Goal: Information Seeking & Learning: Learn about a topic

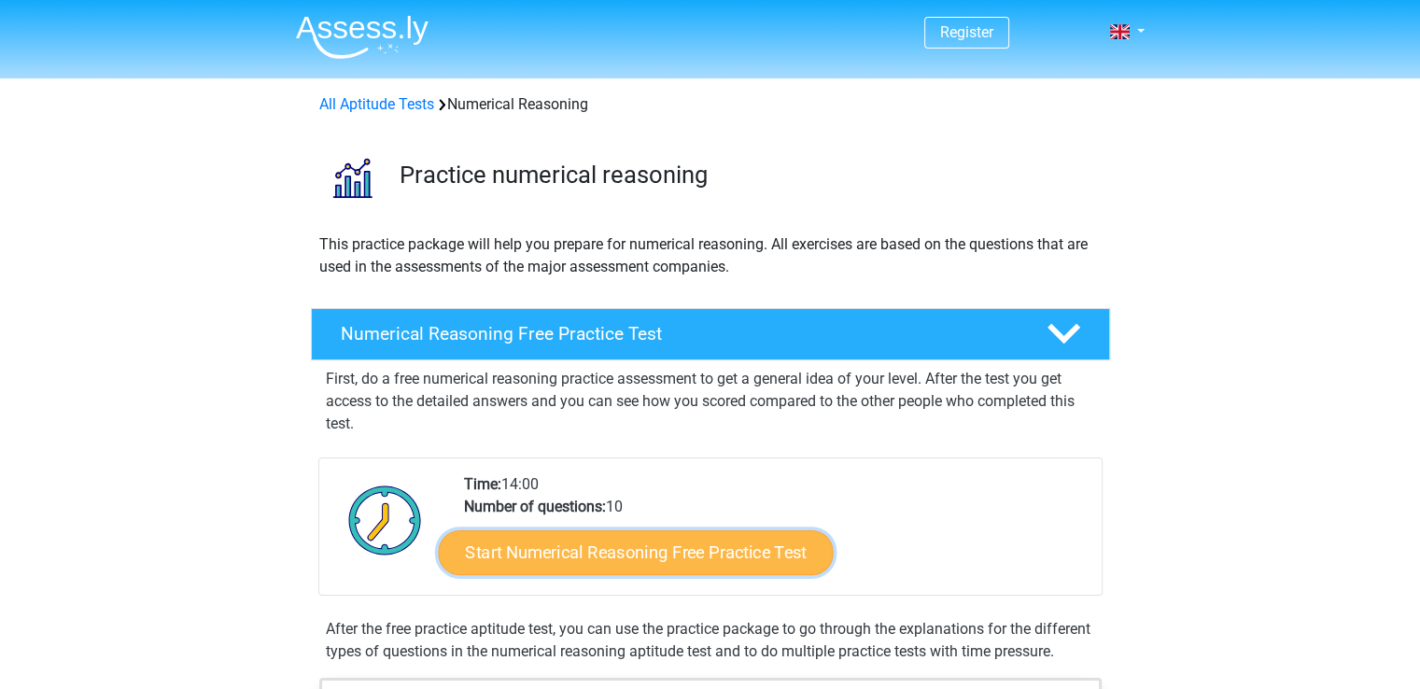
click at [715, 556] on link "Start Numerical Reasoning Free Practice Test" at bounding box center [635, 551] width 395 height 45
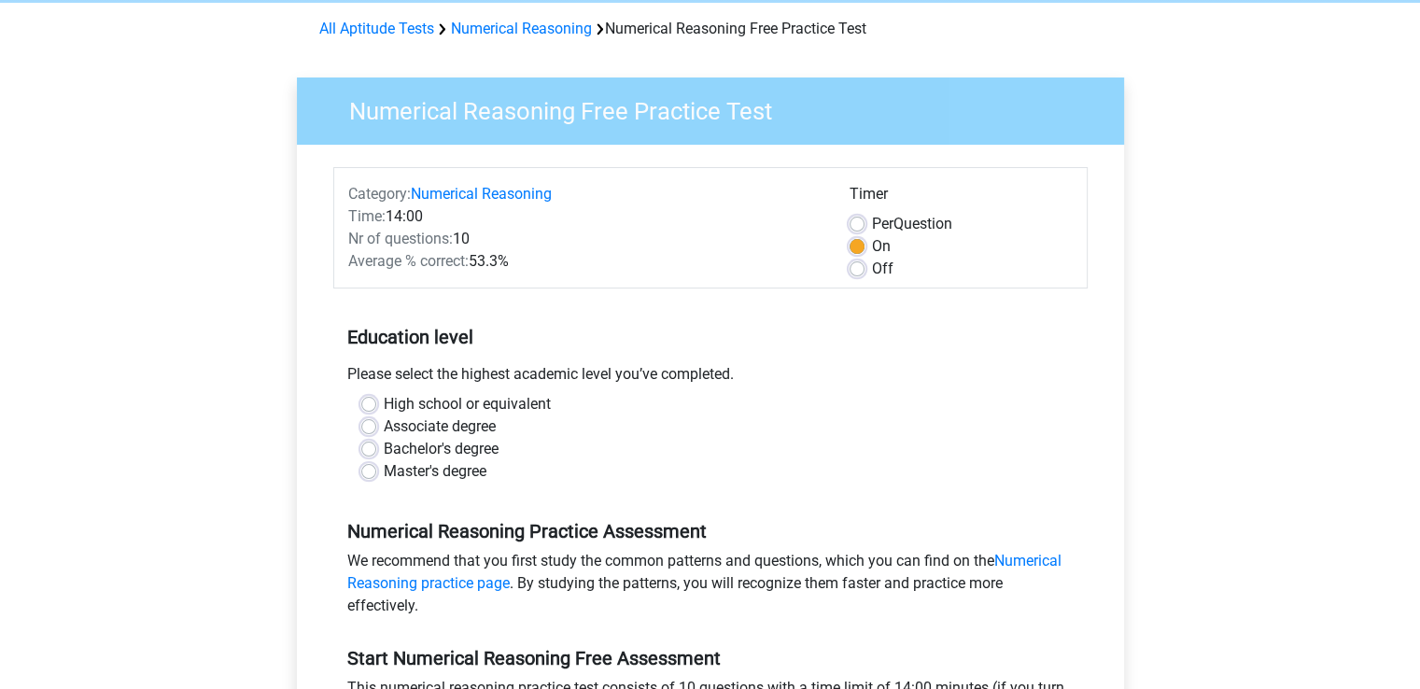
scroll to position [187, 0]
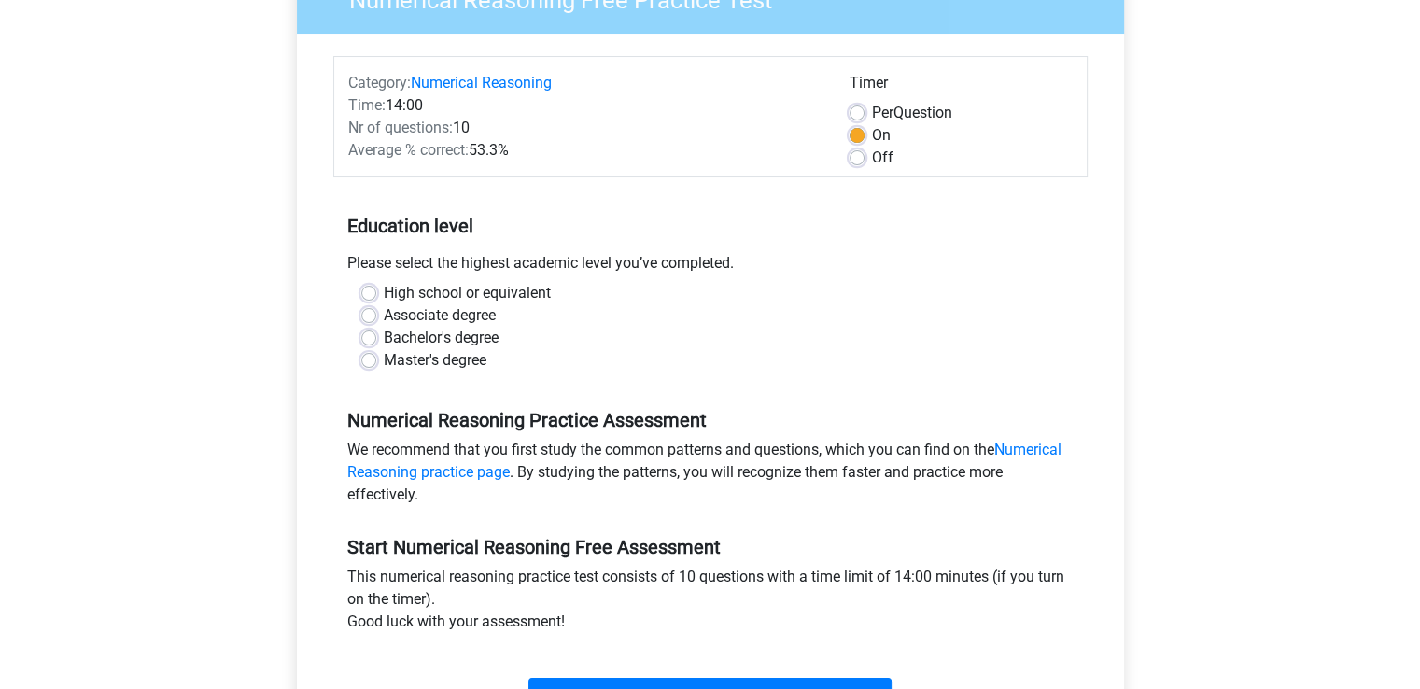
click at [384, 338] on label "Bachelor's degree" at bounding box center [441, 338] width 115 height 22
click at [364, 338] on input "Bachelor's degree" at bounding box center [368, 336] width 15 height 19
radio input "true"
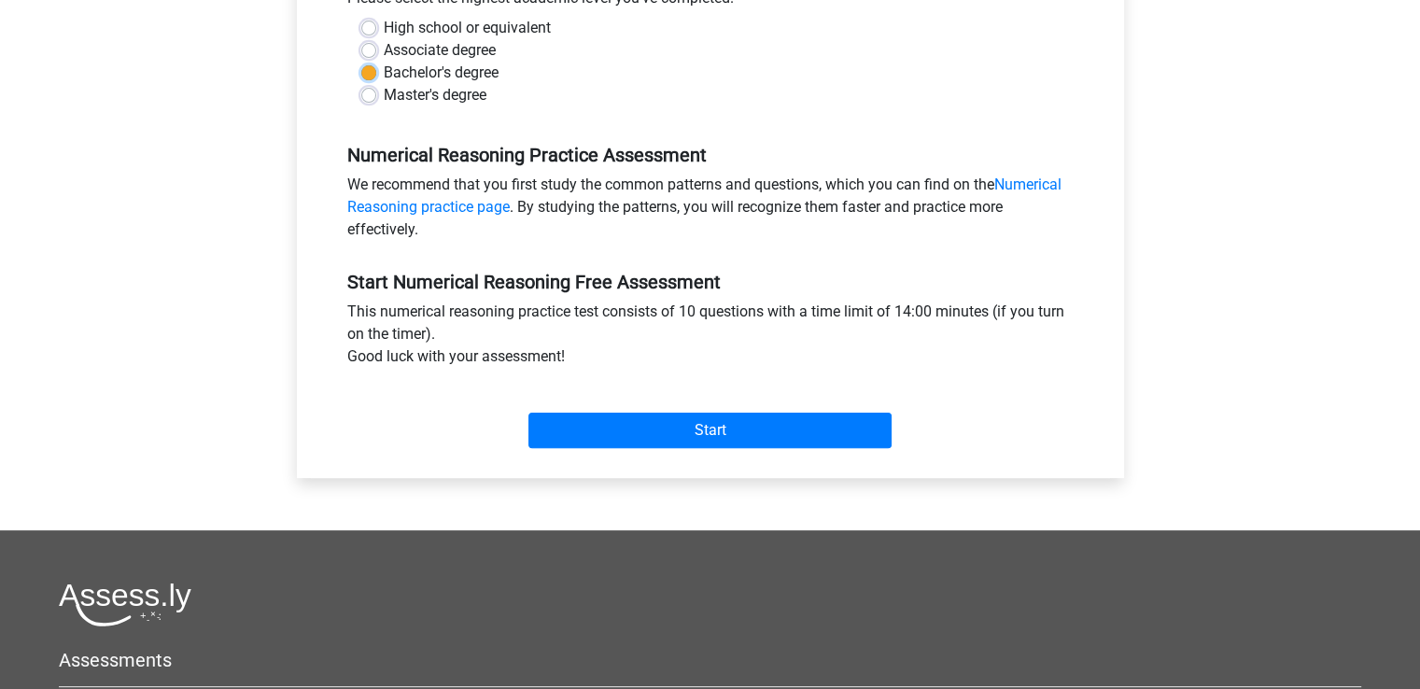
scroll to position [467, 0]
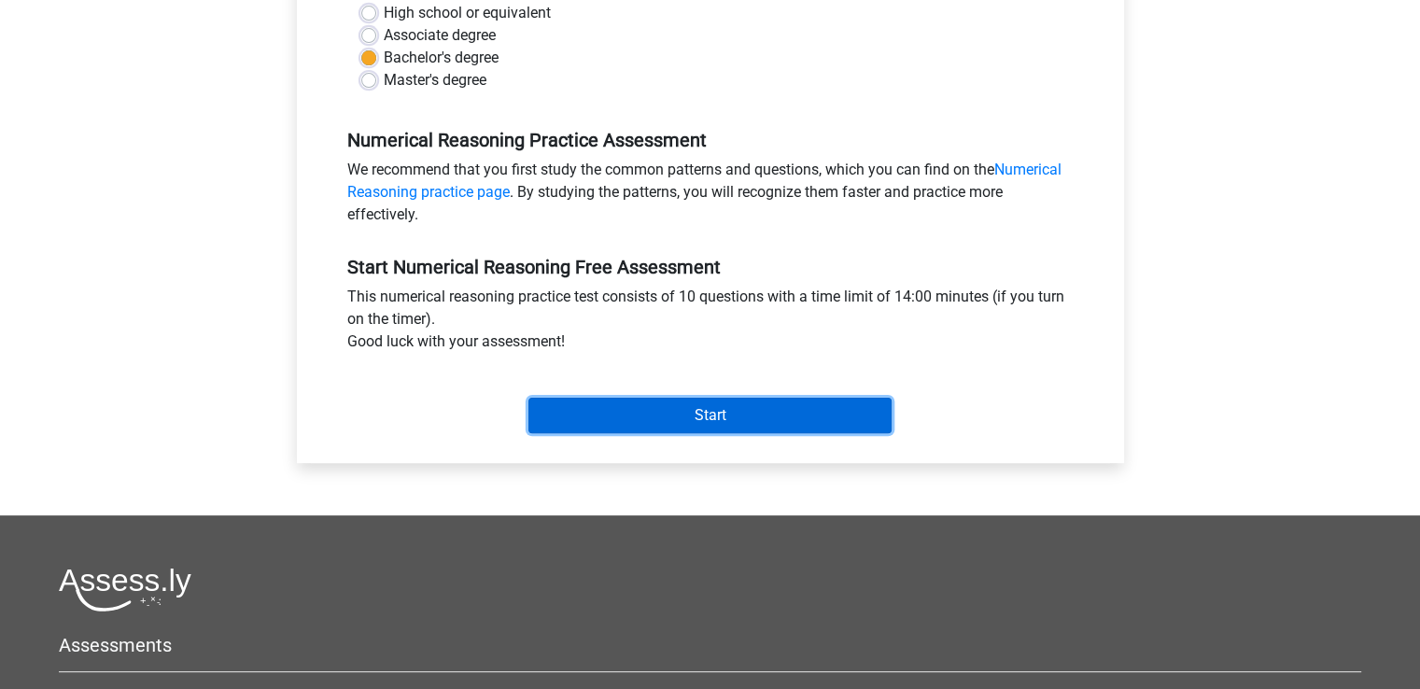
click at [752, 415] on input "Start" at bounding box center [710, 415] width 363 height 35
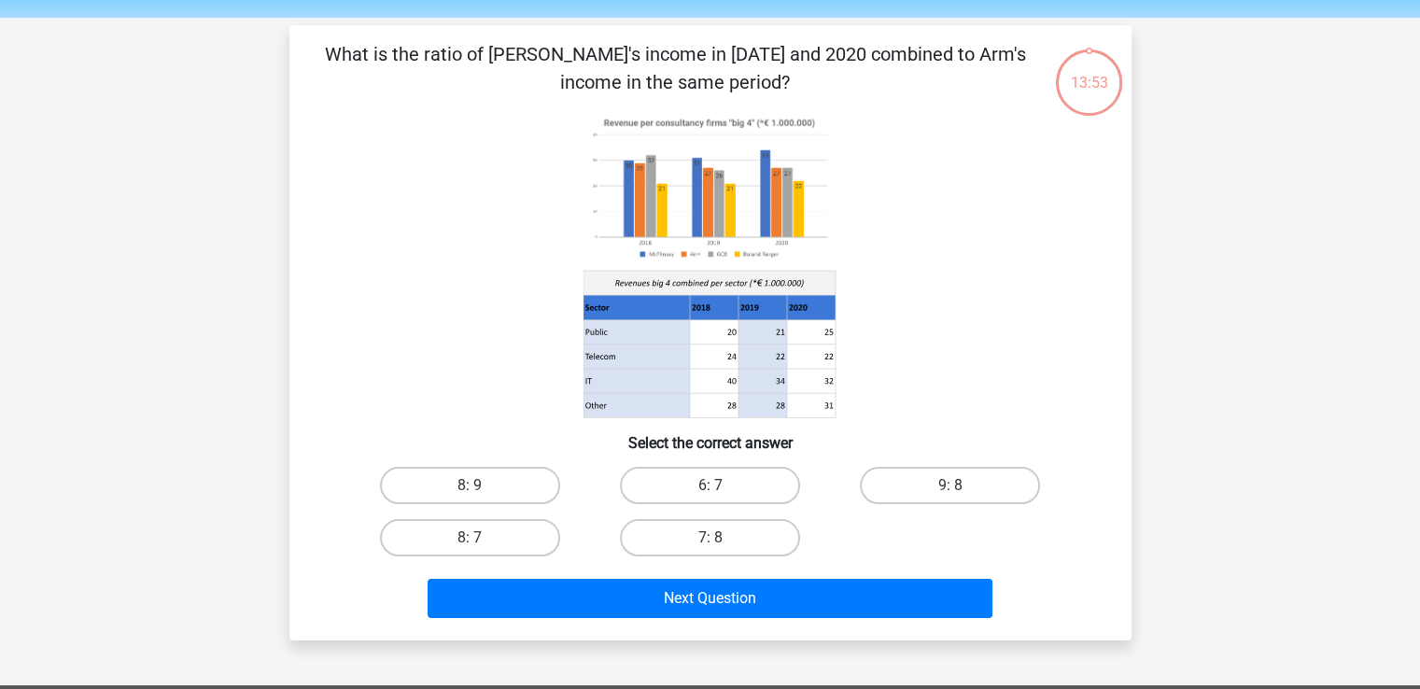
scroll to position [93, 0]
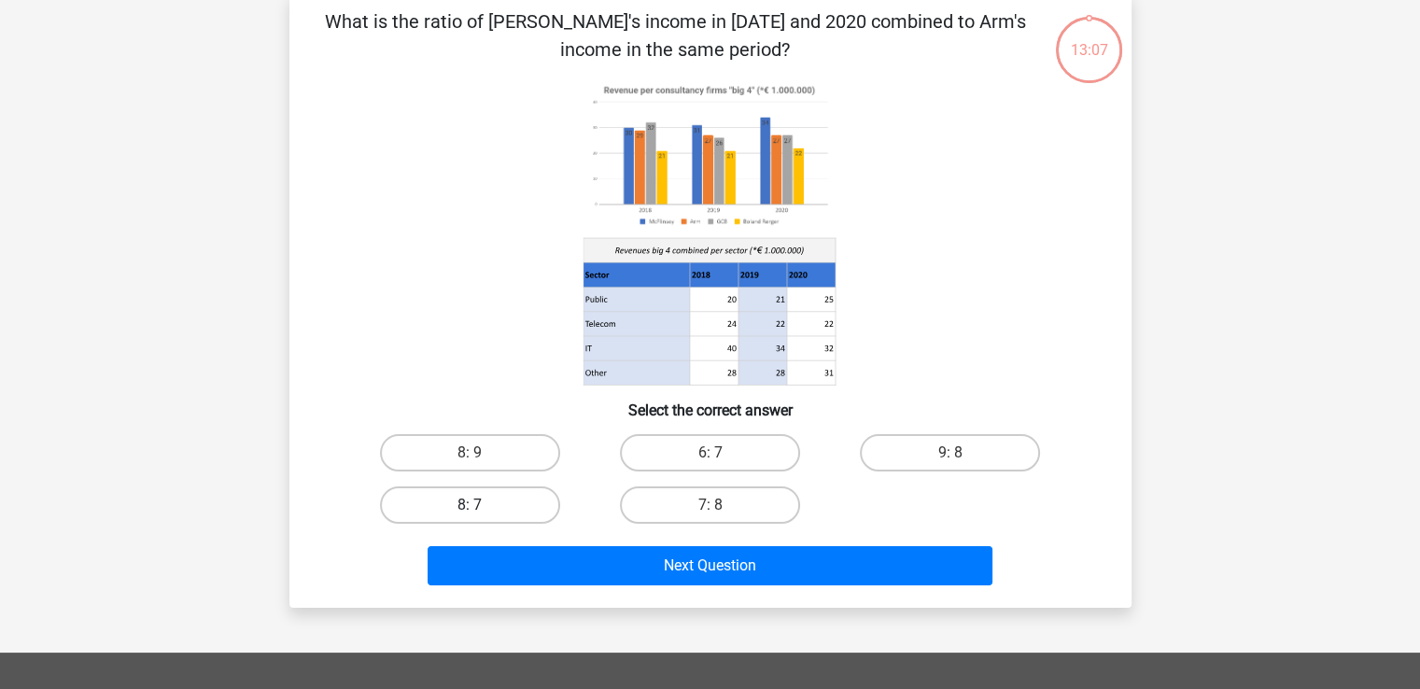
click at [493, 503] on label "8: 7" at bounding box center [470, 504] width 180 height 37
click at [482, 505] on input "8: 7" at bounding box center [476, 511] width 12 height 12
radio input "true"
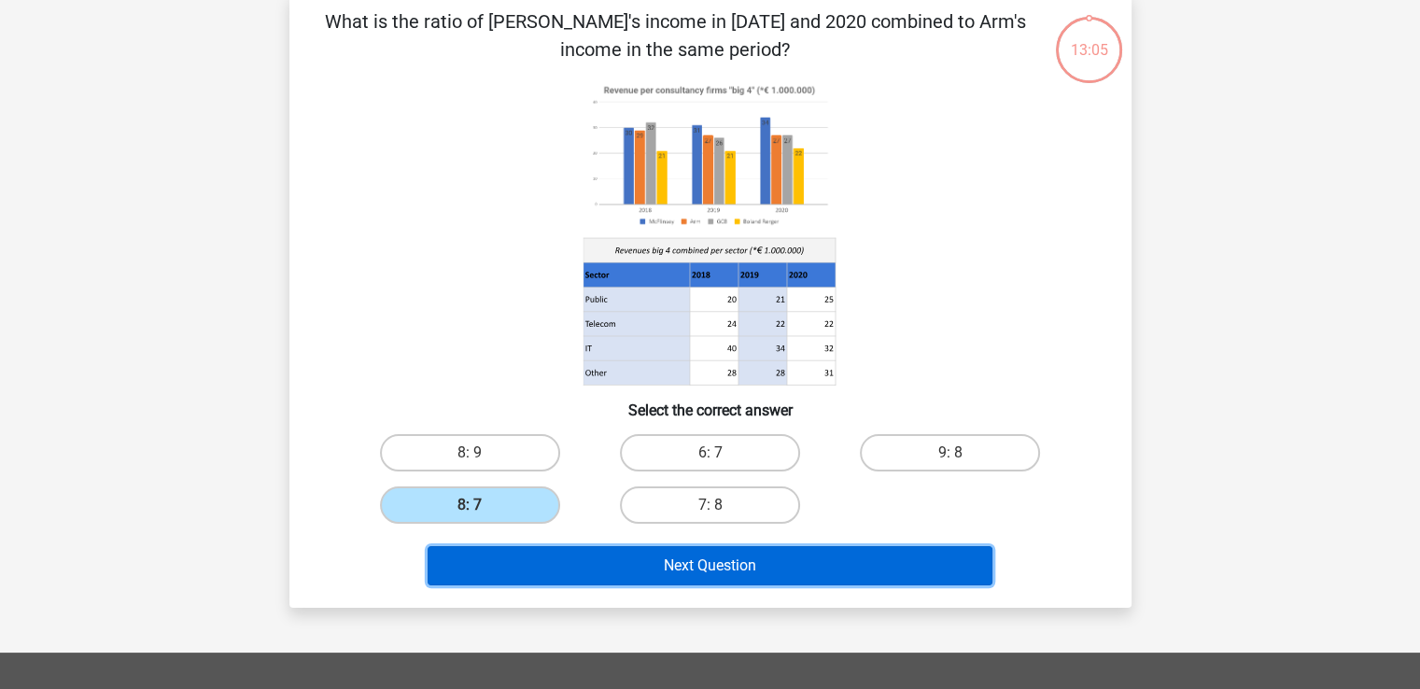
click at [612, 575] on button "Next Question" at bounding box center [710, 565] width 565 height 39
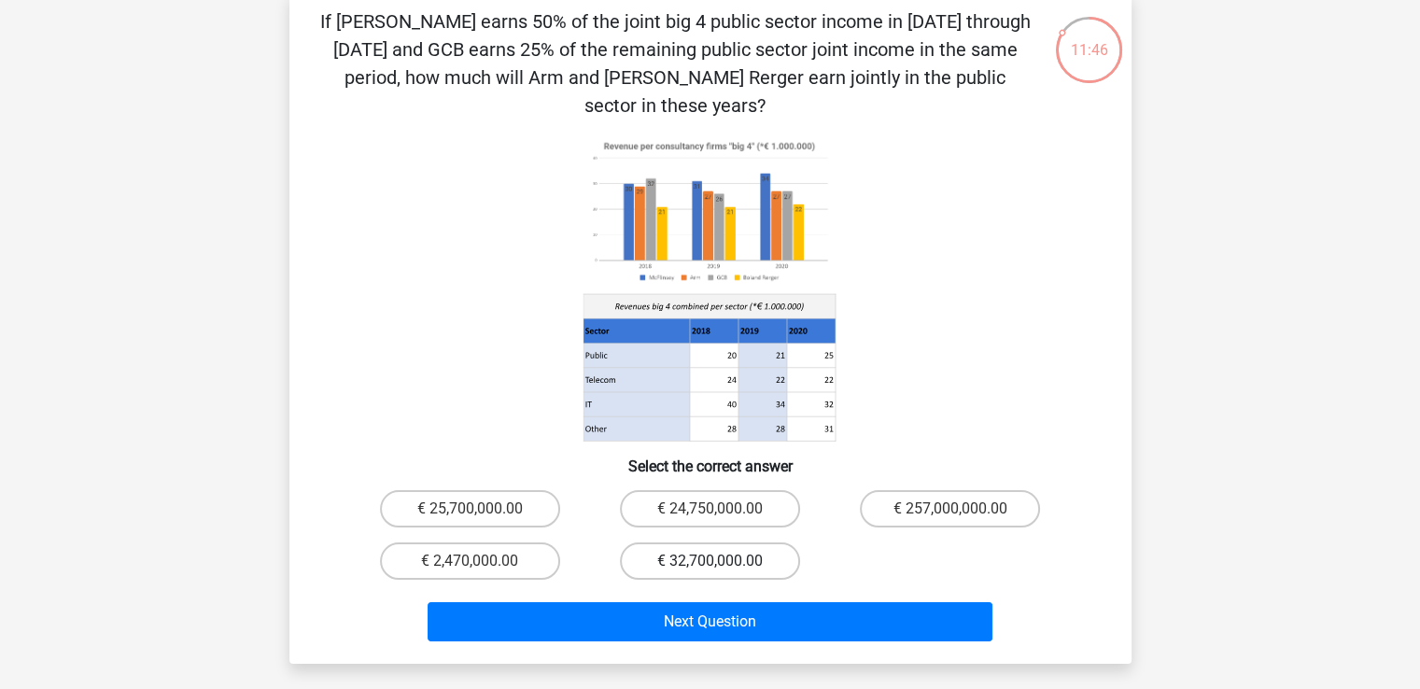
click at [755, 543] on label "€ 32,700,000.00" at bounding box center [710, 561] width 180 height 37
click at [722, 561] on input "€ 32,700,000.00" at bounding box center [716, 567] width 12 height 12
radio input "true"
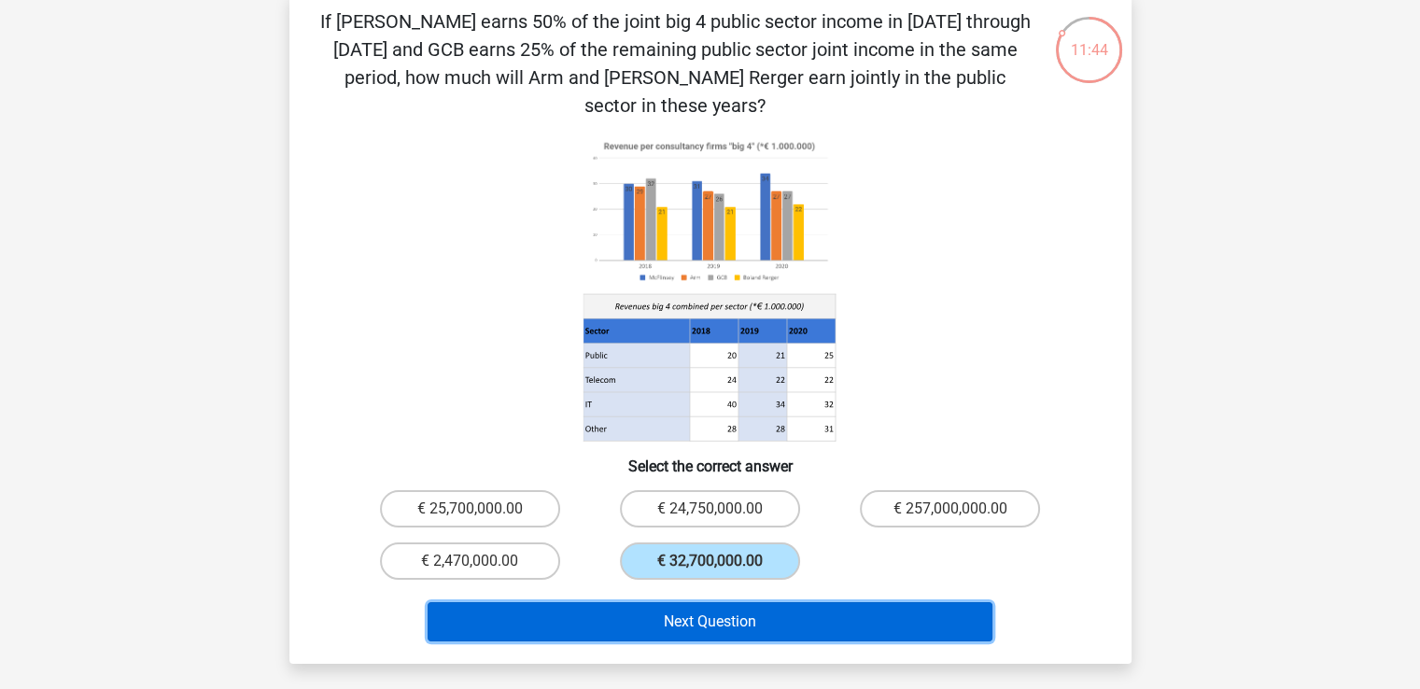
click at [740, 602] on button "Next Question" at bounding box center [710, 621] width 565 height 39
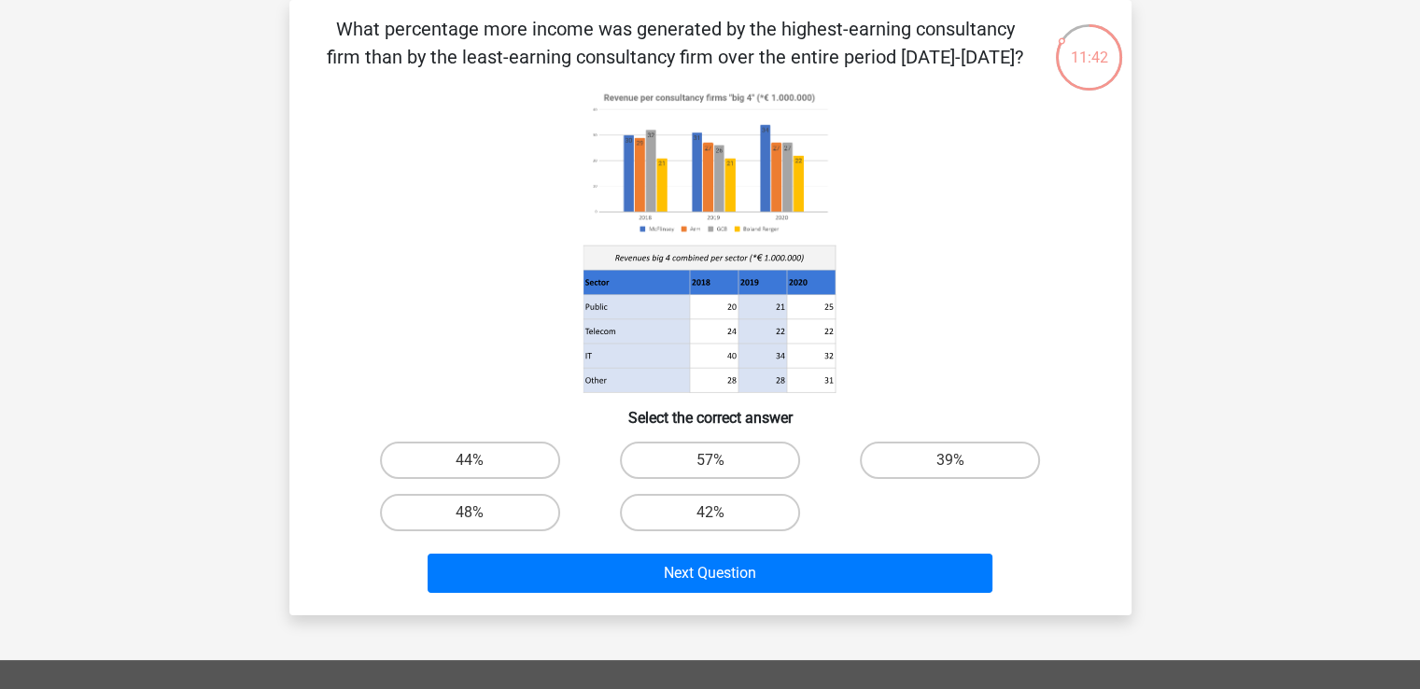
scroll to position [0, 0]
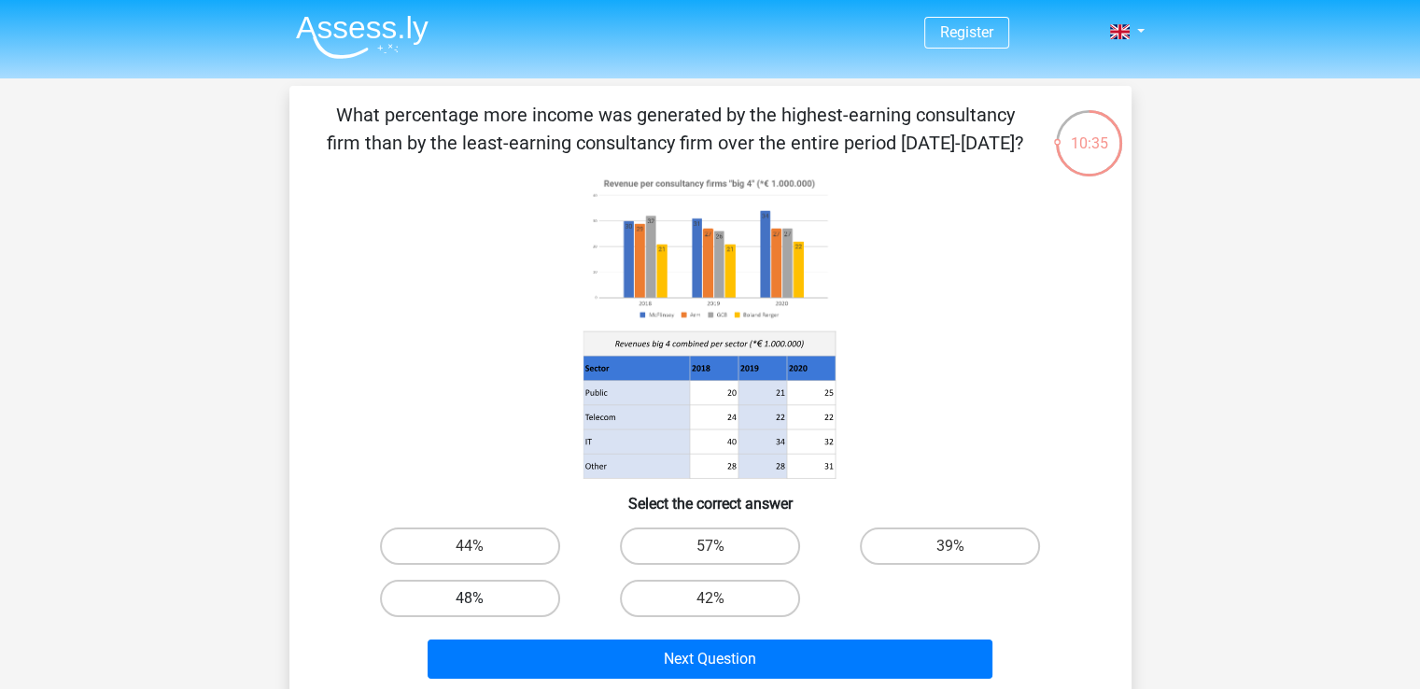
click at [520, 599] on label "48%" at bounding box center [470, 598] width 180 height 37
click at [482, 599] on input "48%" at bounding box center [476, 605] width 12 height 12
radio input "true"
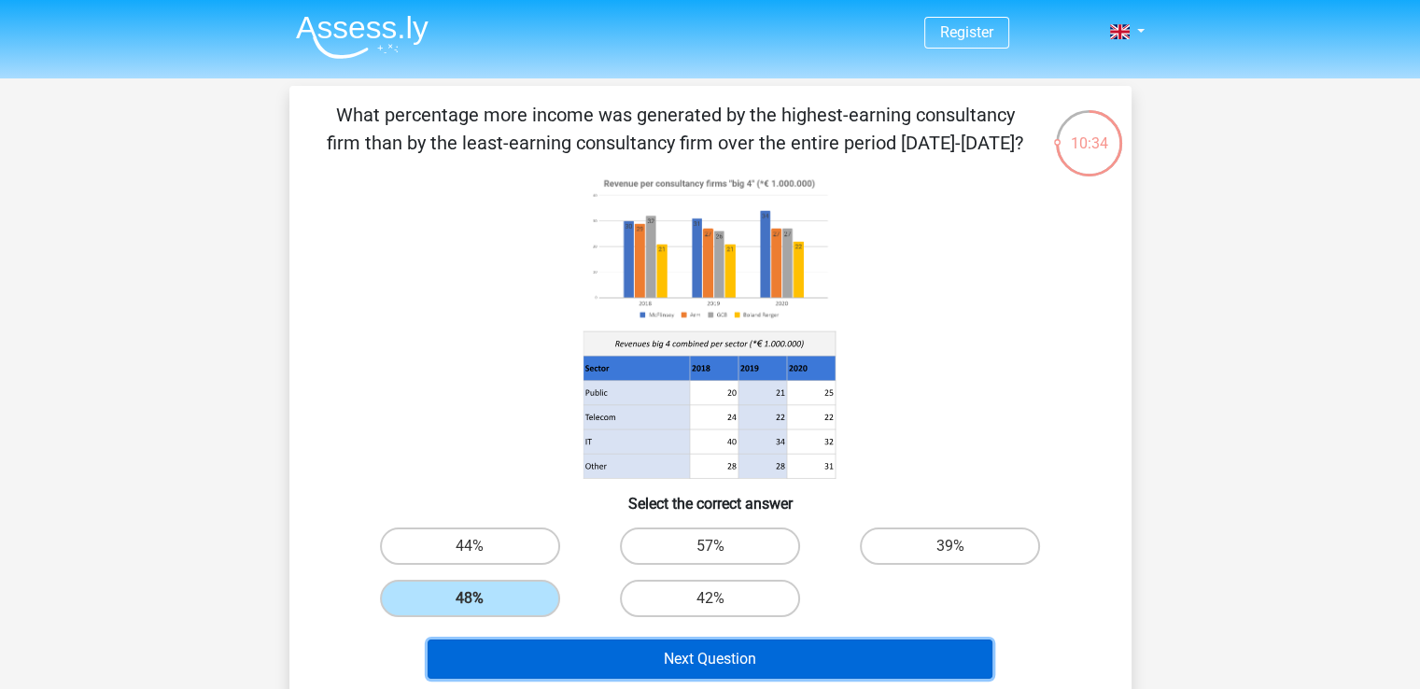
click at [660, 663] on button "Next Question" at bounding box center [710, 659] width 565 height 39
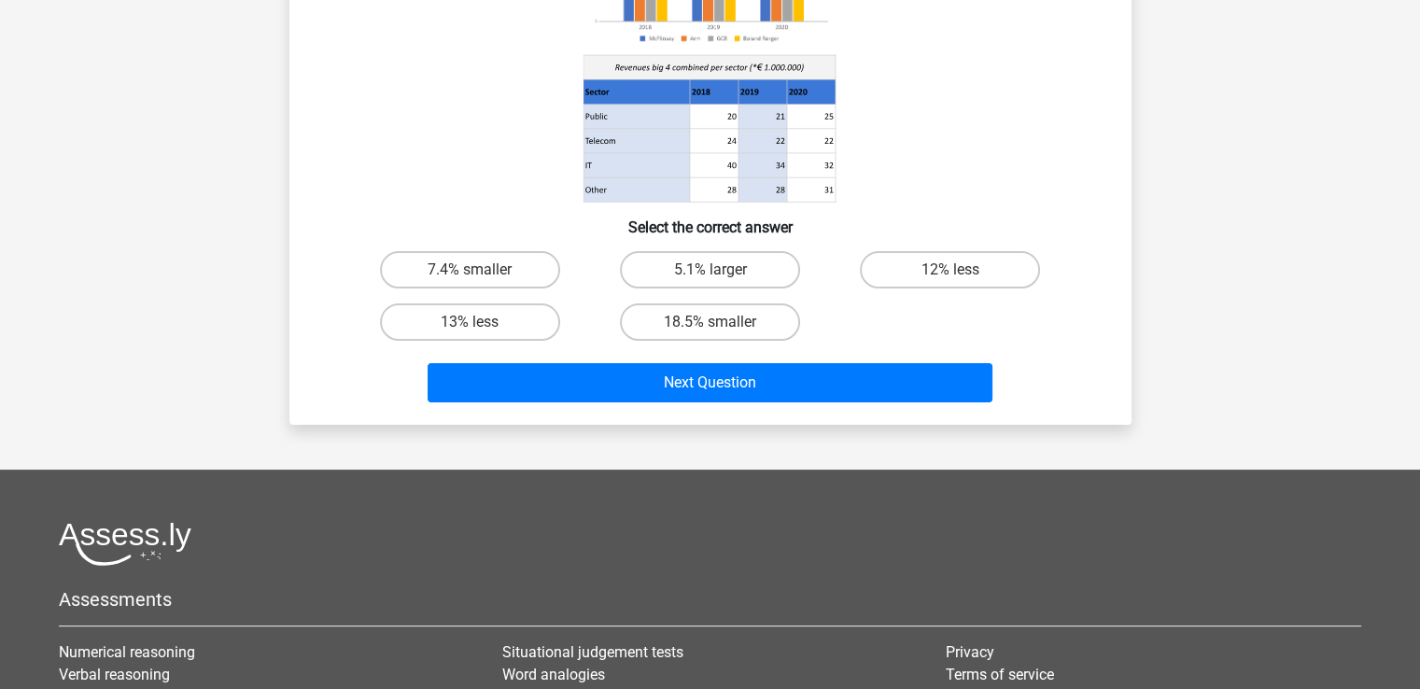
scroll to position [280, 0]
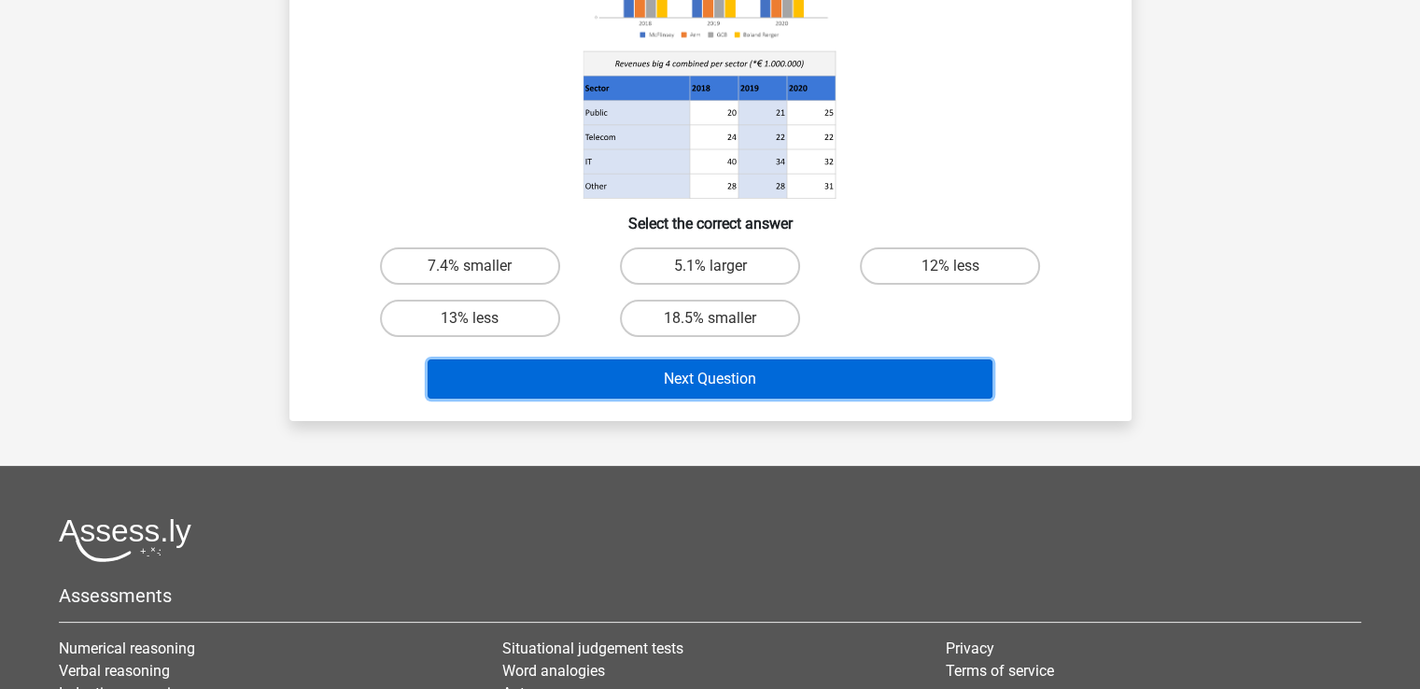
click at [698, 385] on button "Next Question" at bounding box center [710, 378] width 565 height 39
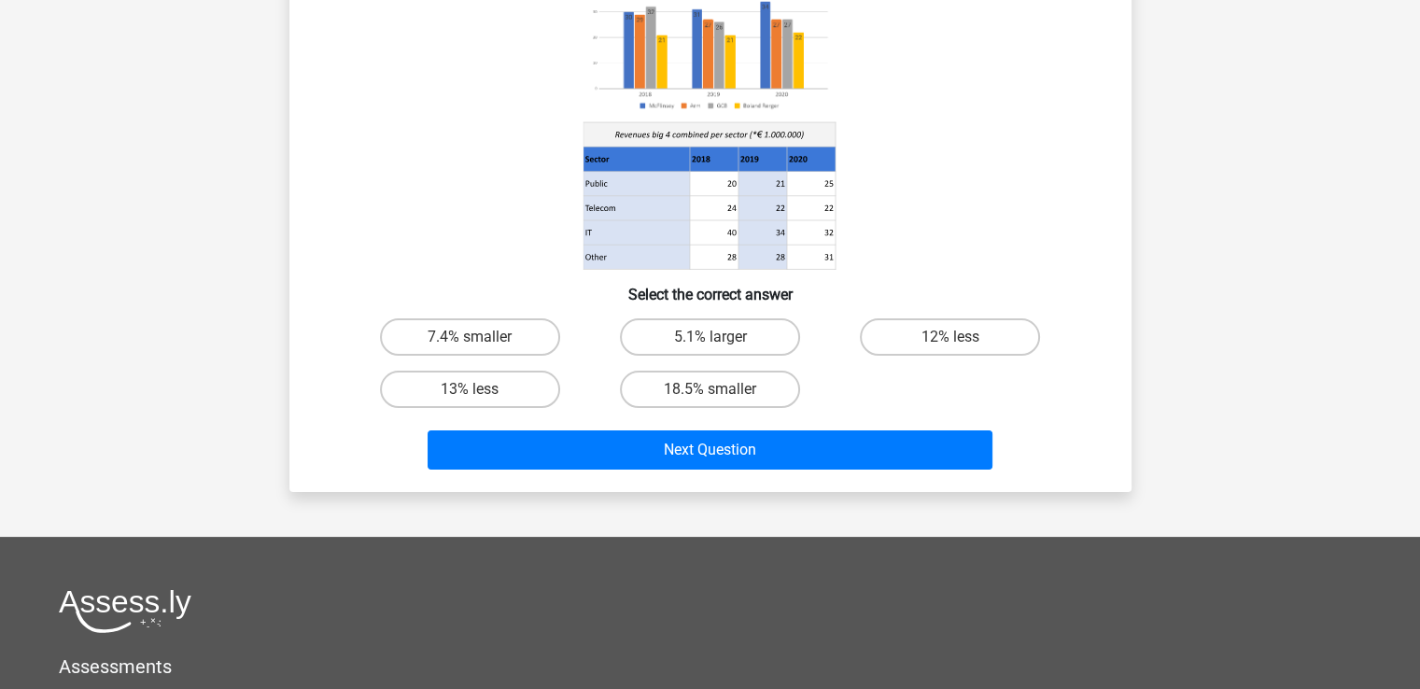
scroll to position [93, 0]
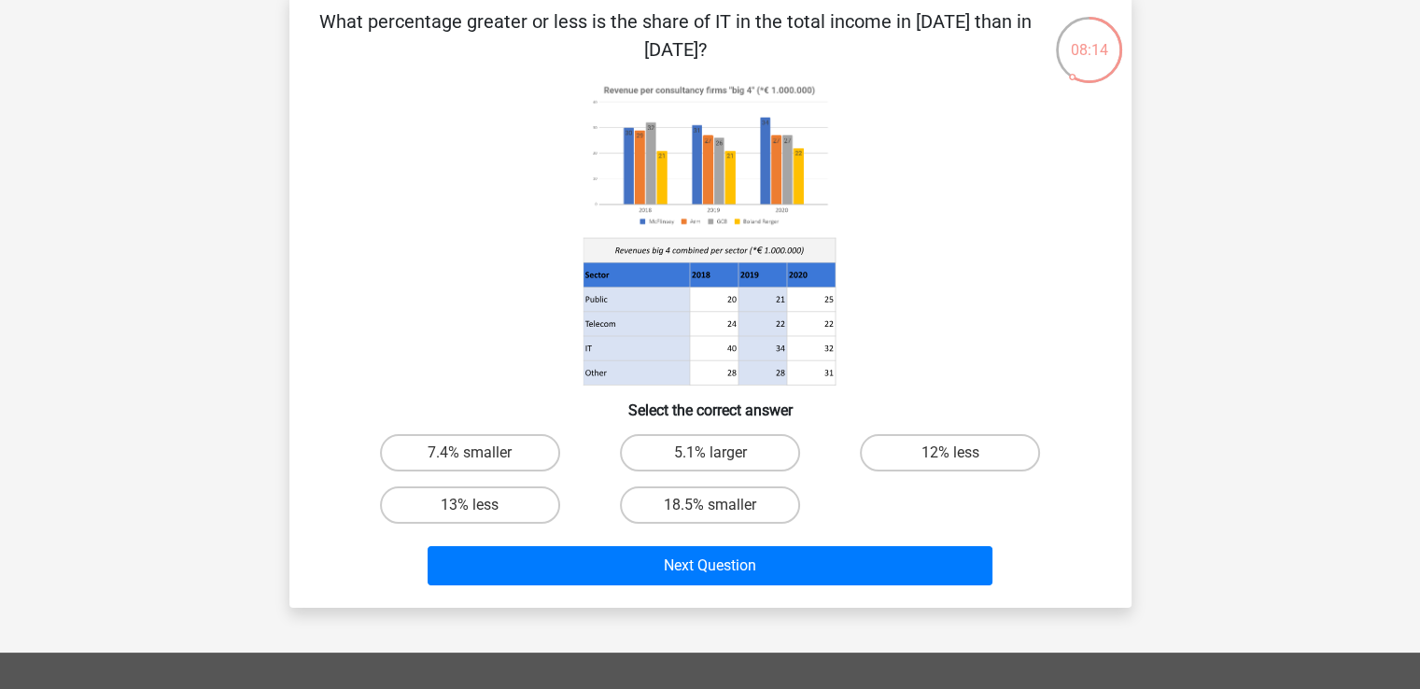
click at [505, 397] on h6 "Select the correct answer" at bounding box center [710, 403] width 782 height 33
click at [500, 450] on label "7.4% smaller" at bounding box center [470, 452] width 180 height 37
click at [482, 453] on input "7.4% smaller" at bounding box center [476, 459] width 12 height 12
radio input "true"
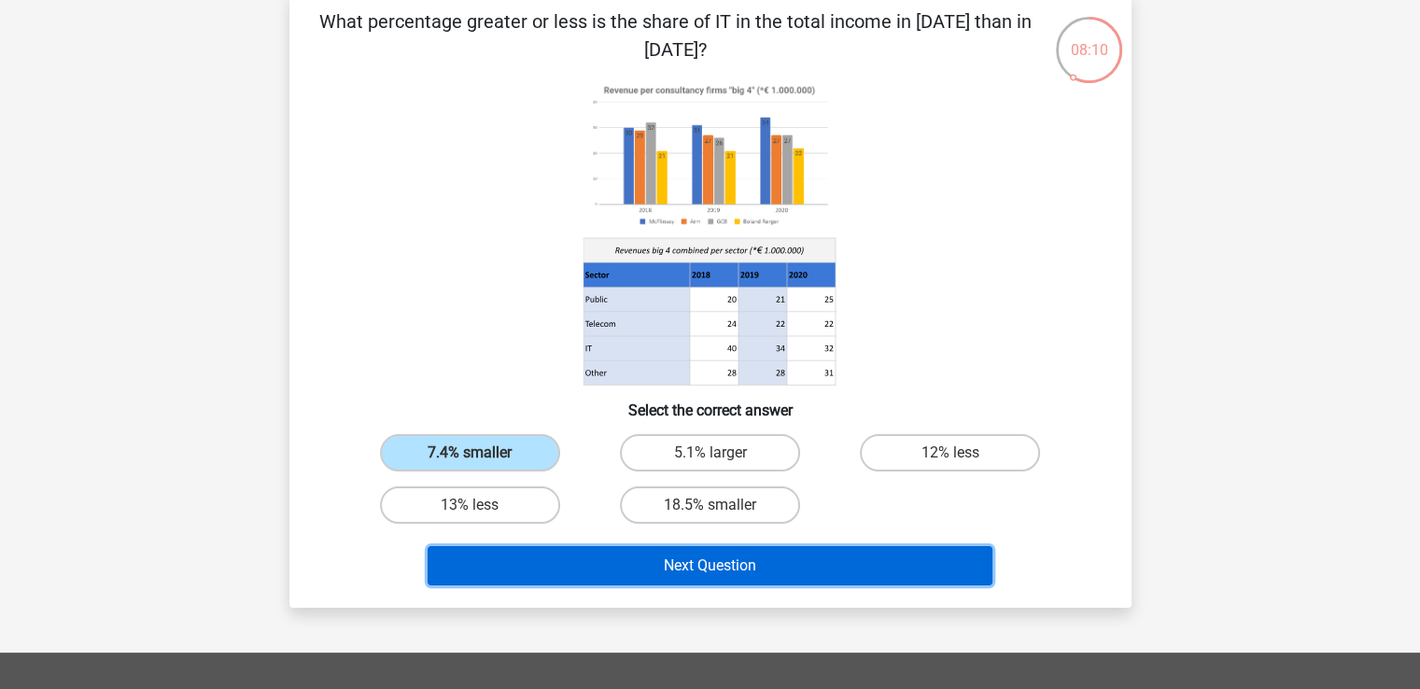
click at [624, 566] on button "Next Question" at bounding box center [710, 565] width 565 height 39
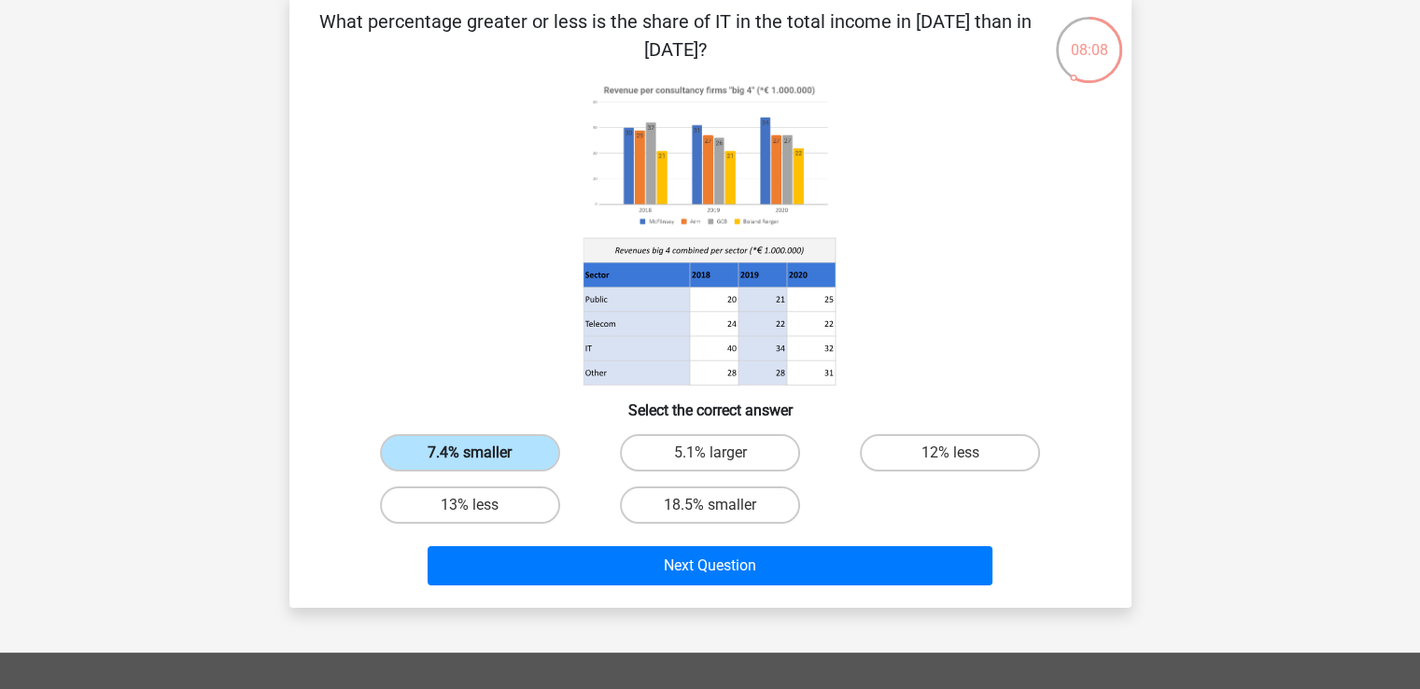
click at [532, 456] on label "7.4% smaller" at bounding box center [470, 452] width 180 height 37
click at [482, 456] on input "7.4% smaller" at bounding box center [476, 459] width 12 height 12
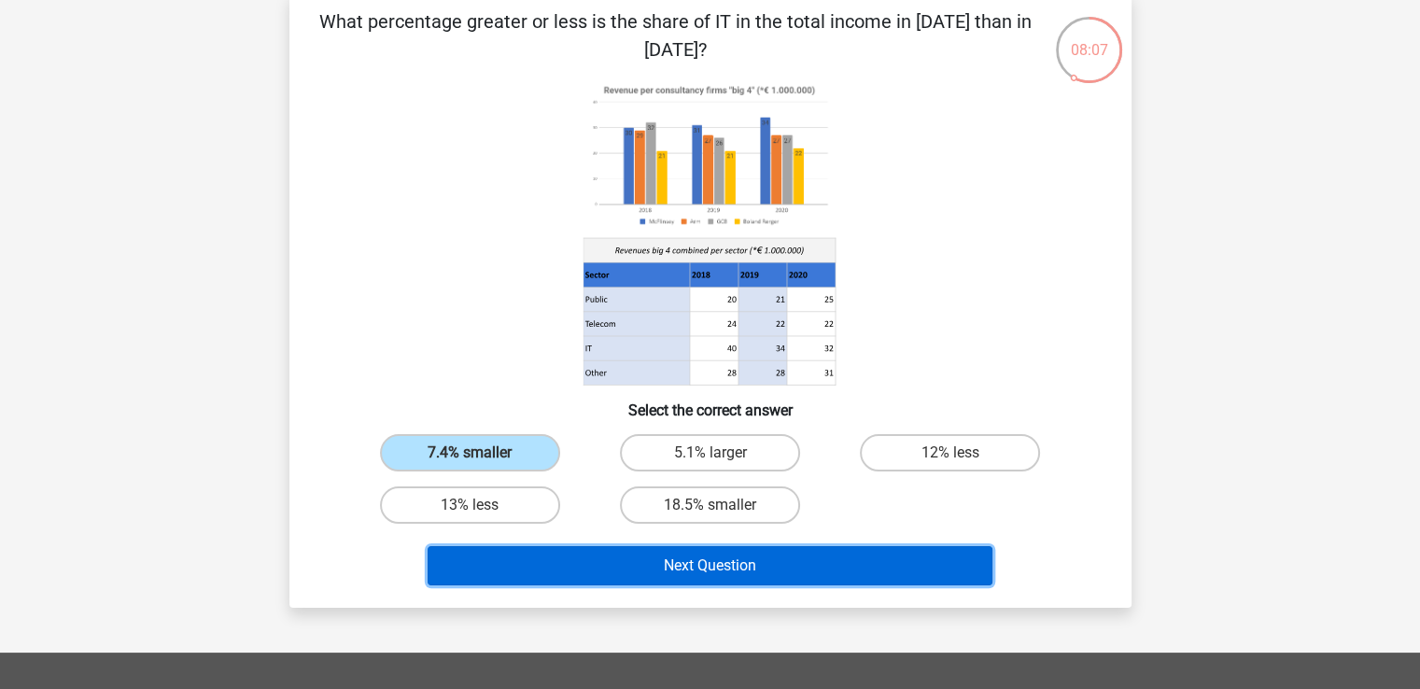
click at [599, 563] on button "Next Question" at bounding box center [710, 565] width 565 height 39
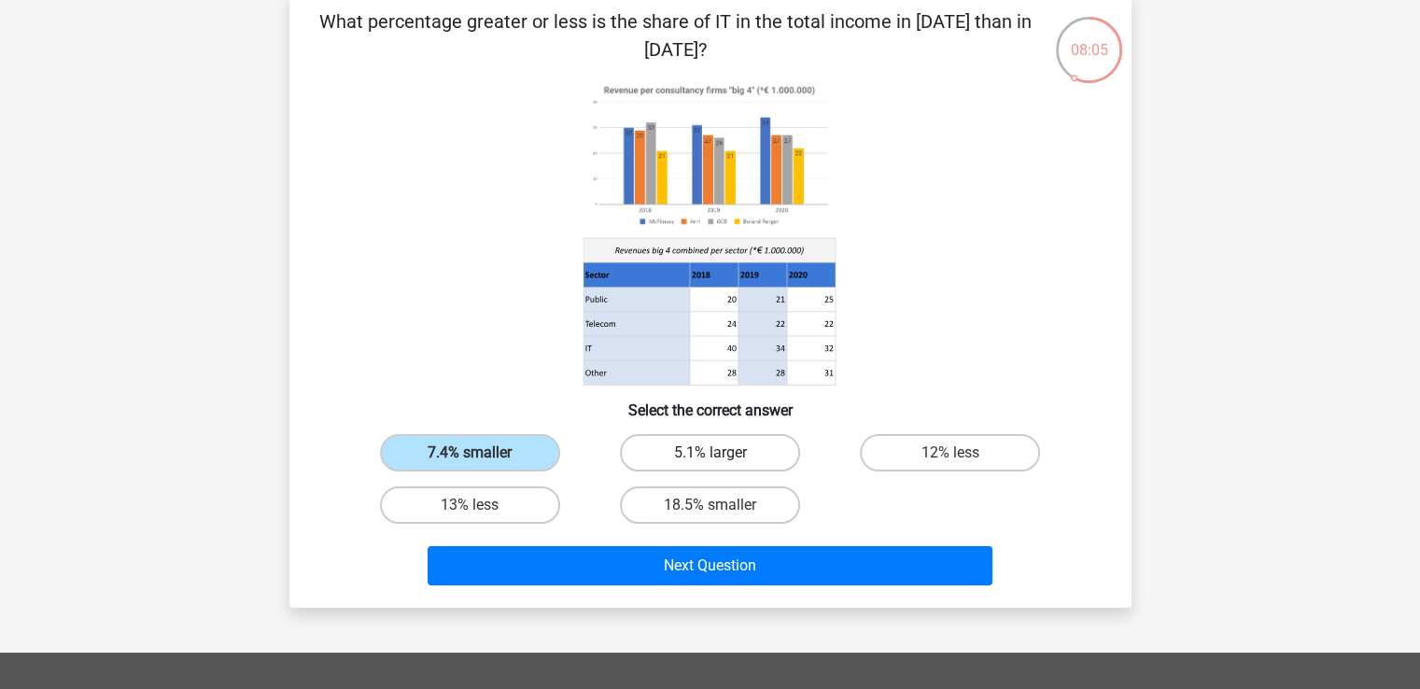
click at [673, 455] on label "5.1% larger" at bounding box center [710, 452] width 180 height 37
click at [710, 455] on input "5.1% larger" at bounding box center [716, 459] width 12 height 12
radio input "true"
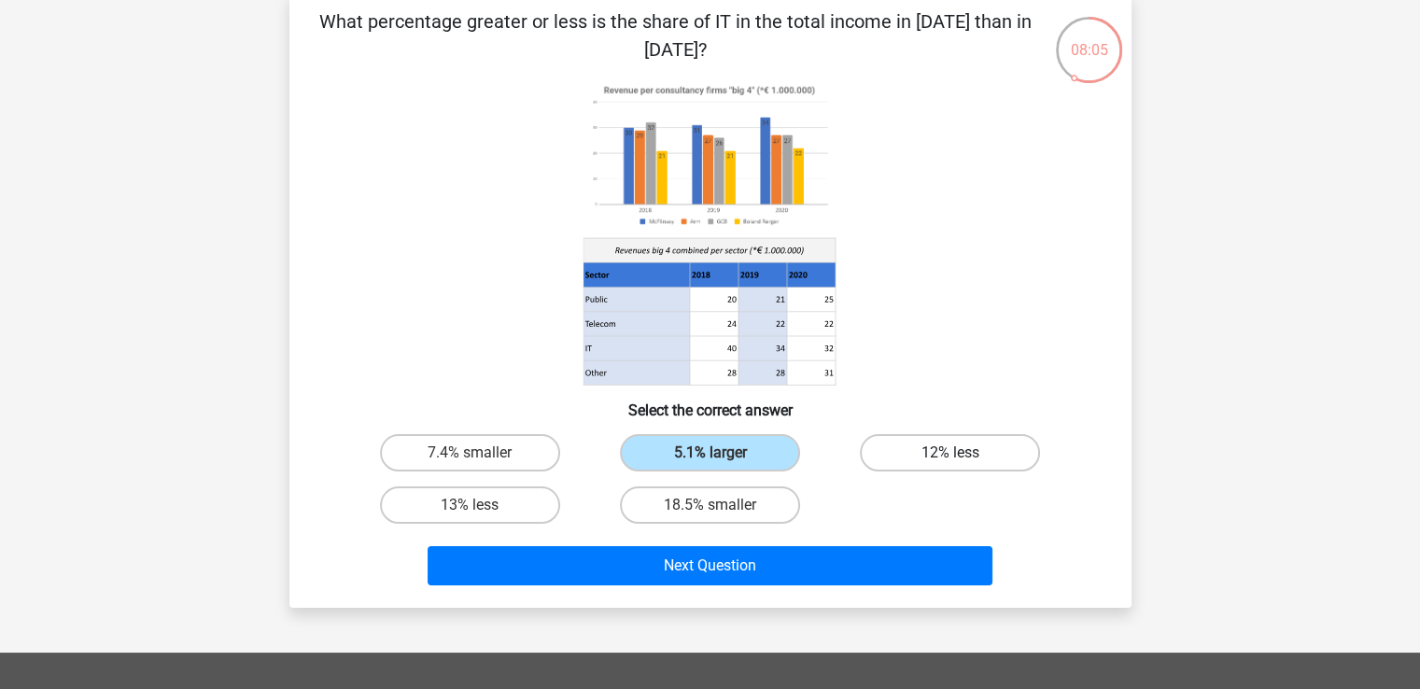
click at [878, 444] on label "12% less" at bounding box center [950, 452] width 180 height 37
click at [951, 453] on input "12% less" at bounding box center [957, 459] width 12 height 12
radio input "true"
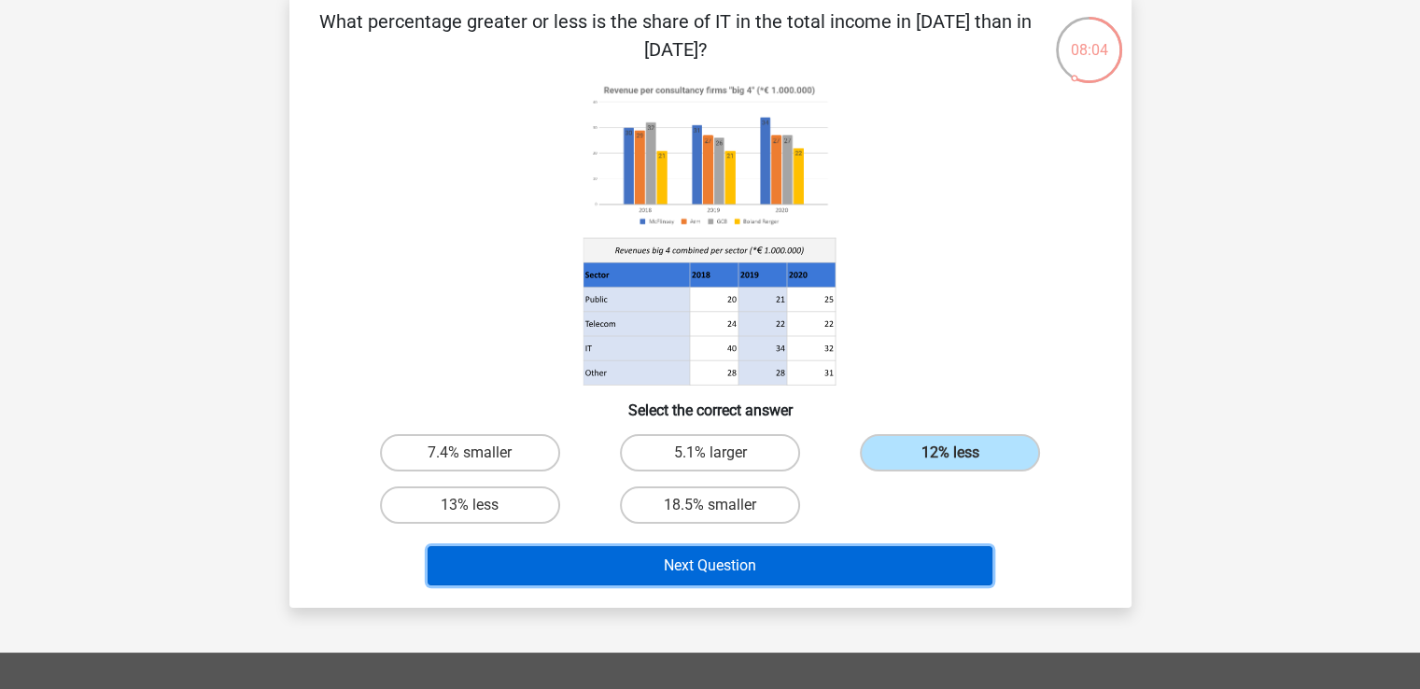
click at [788, 567] on button "Next Question" at bounding box center [710, 565] width 565 height 39
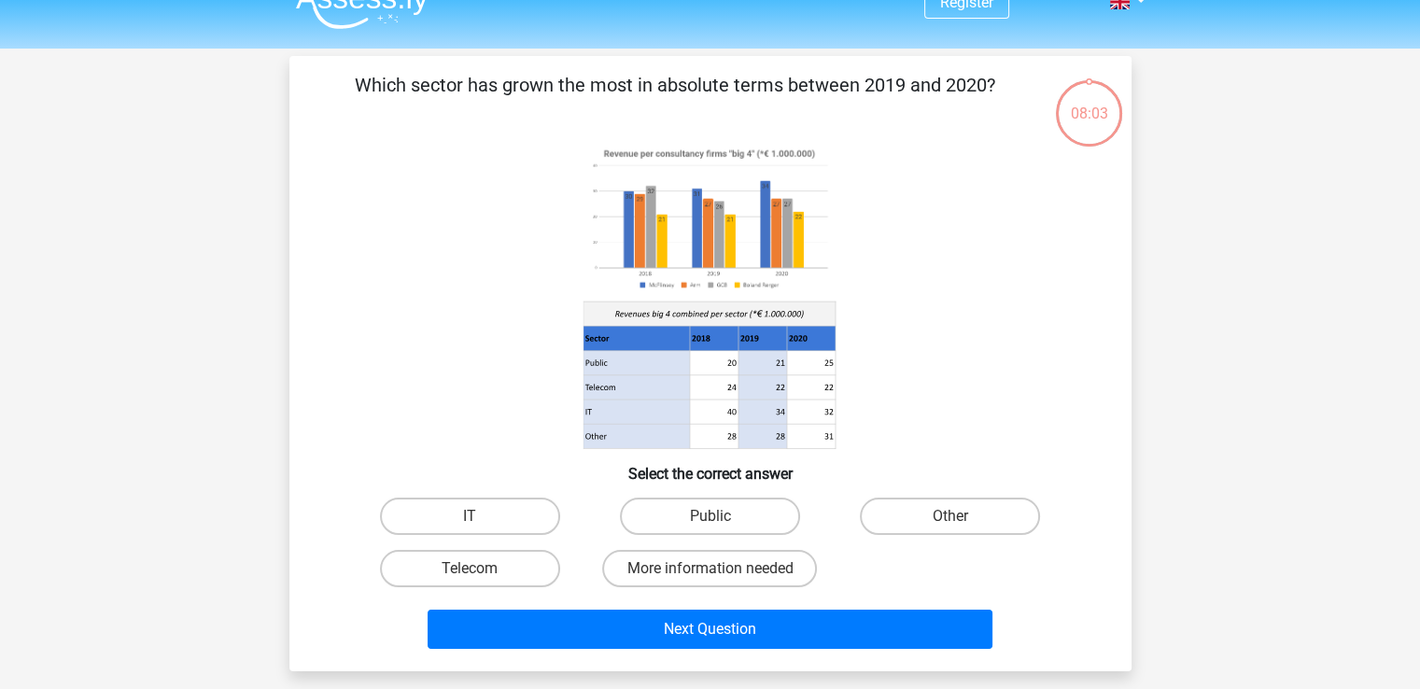
scroll to position [0, 0]
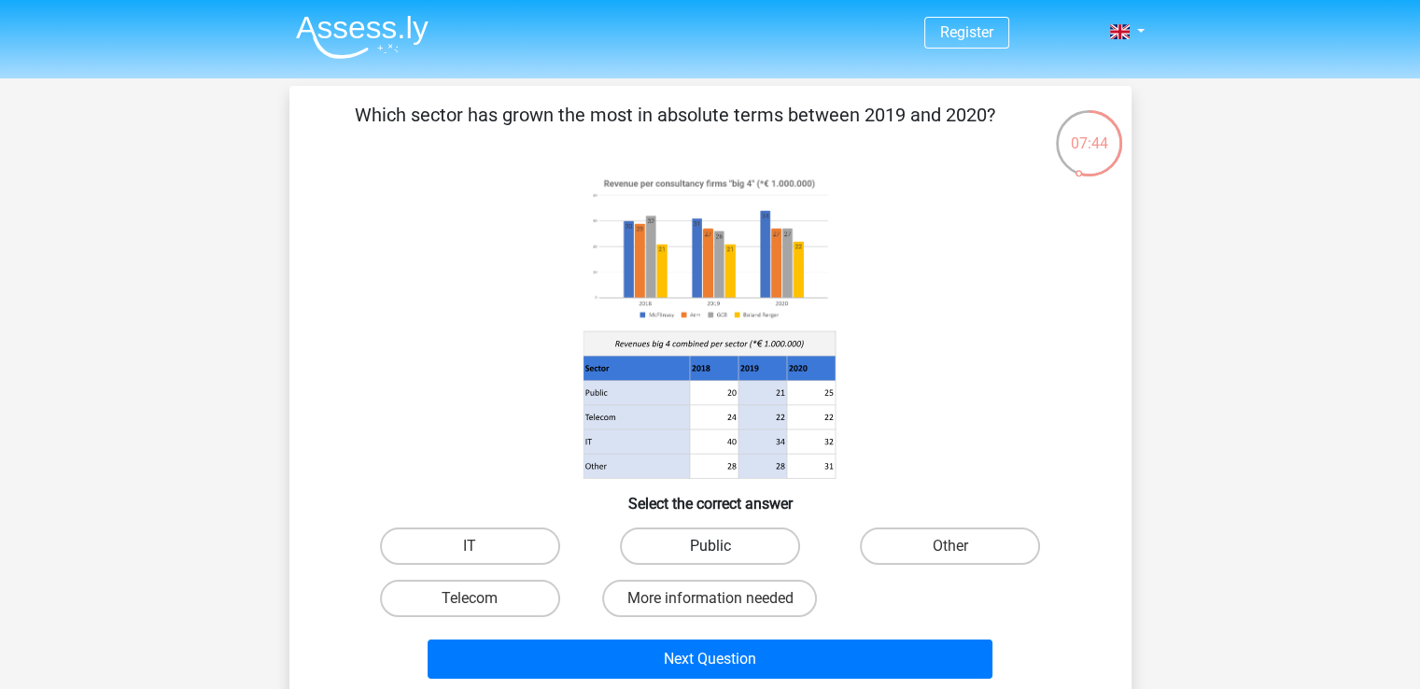
click at [698, 543] on label "Public" at bounding box center [710, 546] width 180 height 37
click at [710, 546] on input "Public" at bounding box center [716, 552] width 12 height 12
radio input "true"
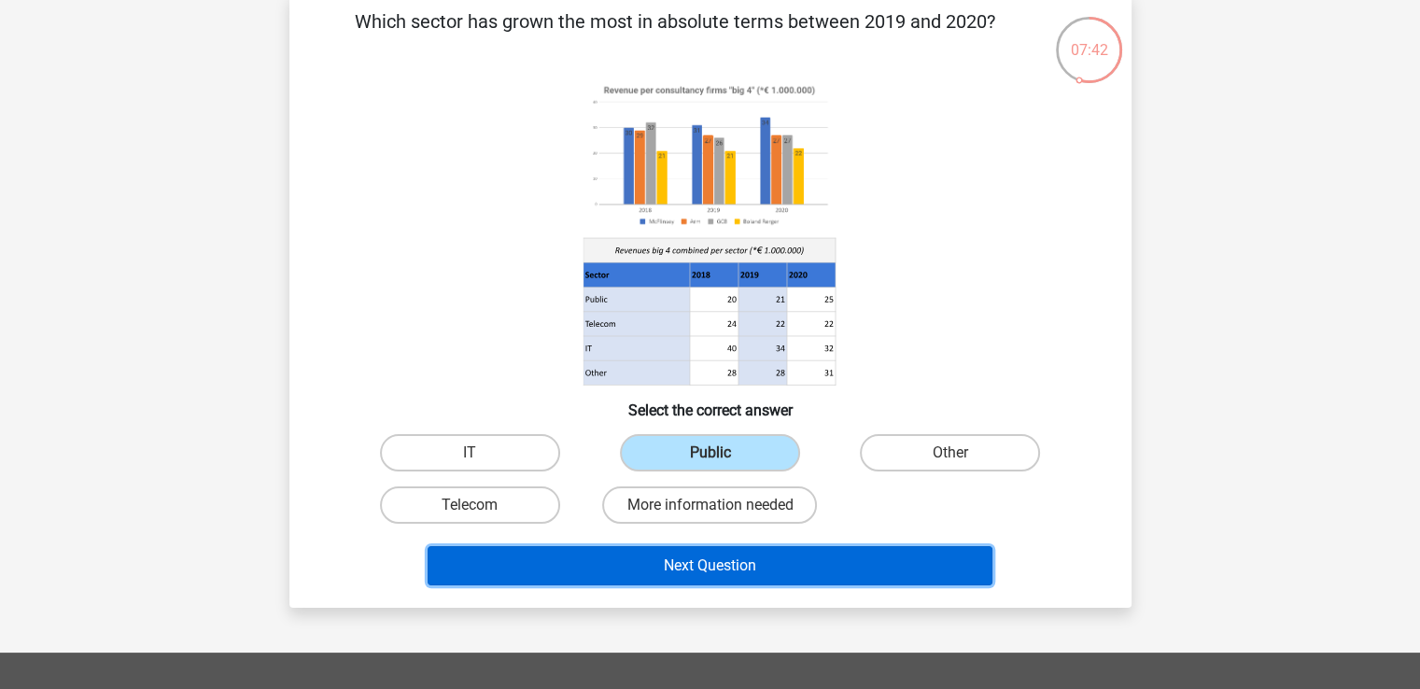
click at [780, 565] on button "Next Question" at bounding box center [710, 565] width 565 height 39
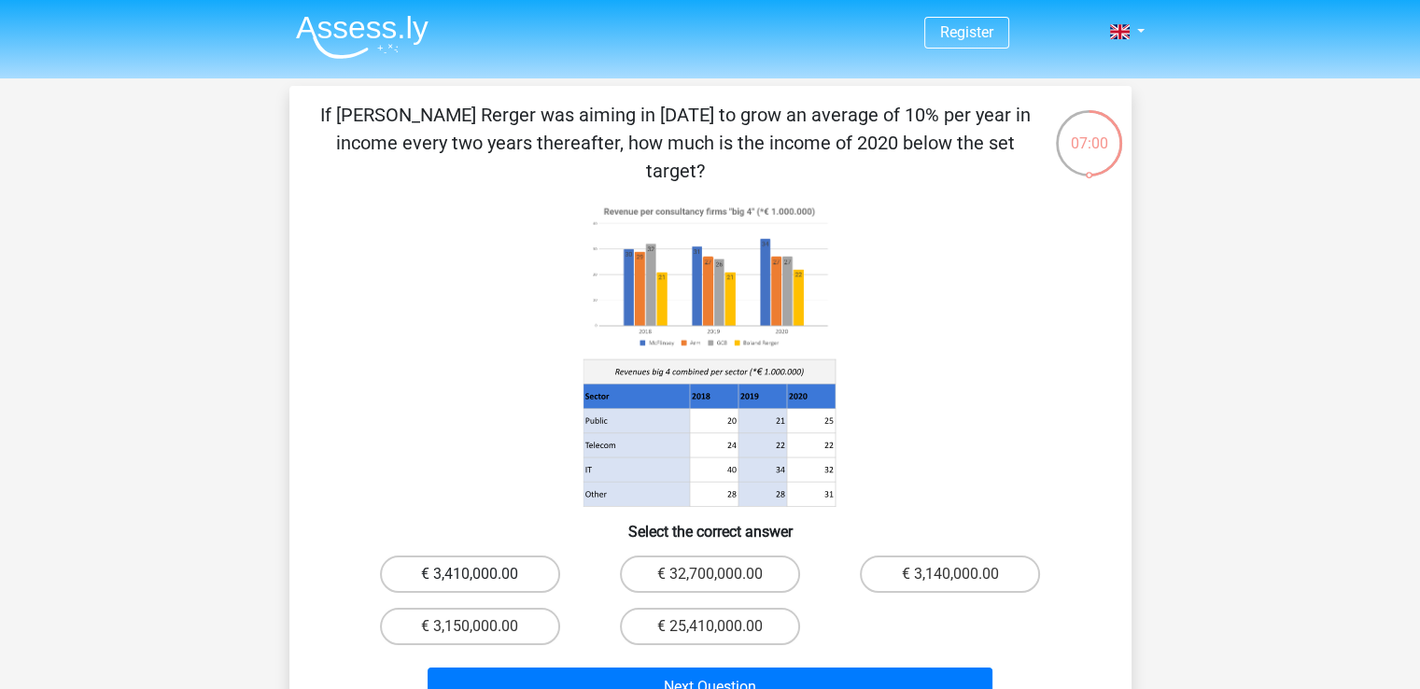
click at [444, 556] on label "€ 3,410,000.00" at bounding box center [470, 574] width 180 height 37
click at [470, 574] on input "€ 3,410,000.00" at bounding box center [476, 580] width 12 height 12
radio input "true"
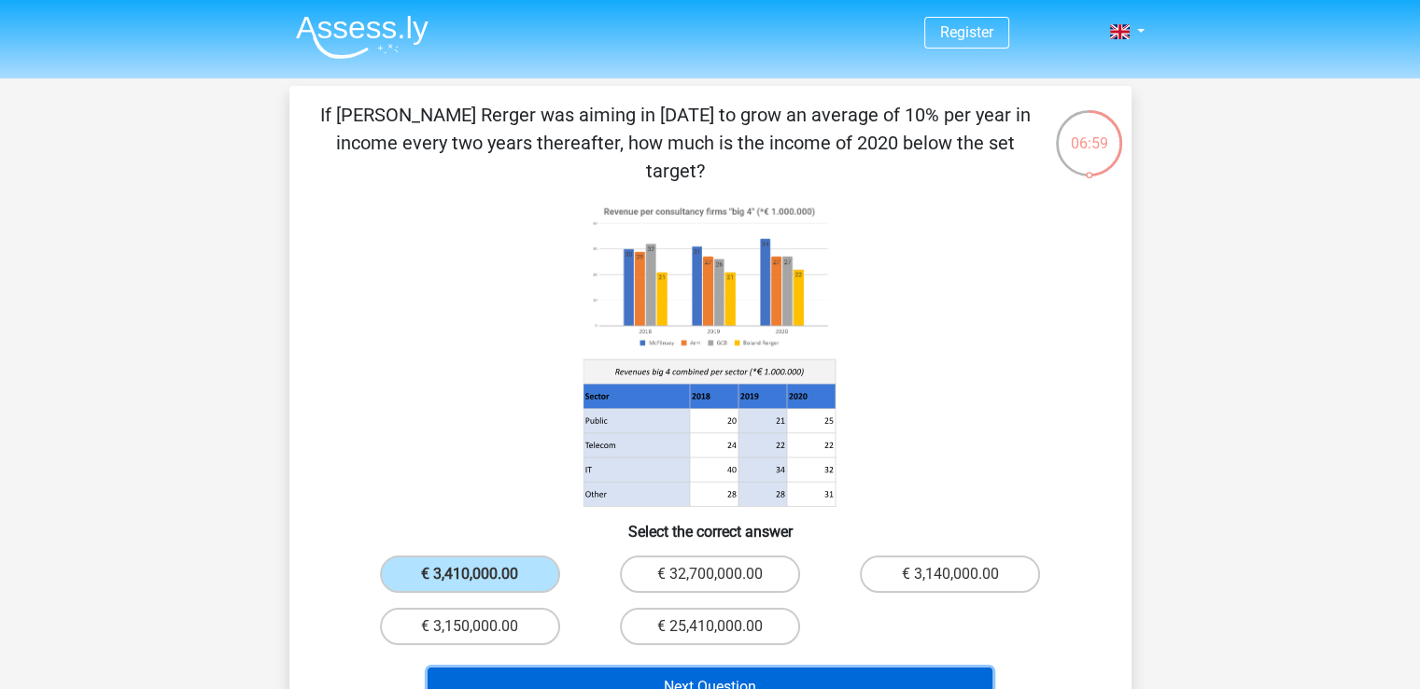
click at [545, 668] on button "Next Question" at bounding box center [710, 687] width 565 height 39
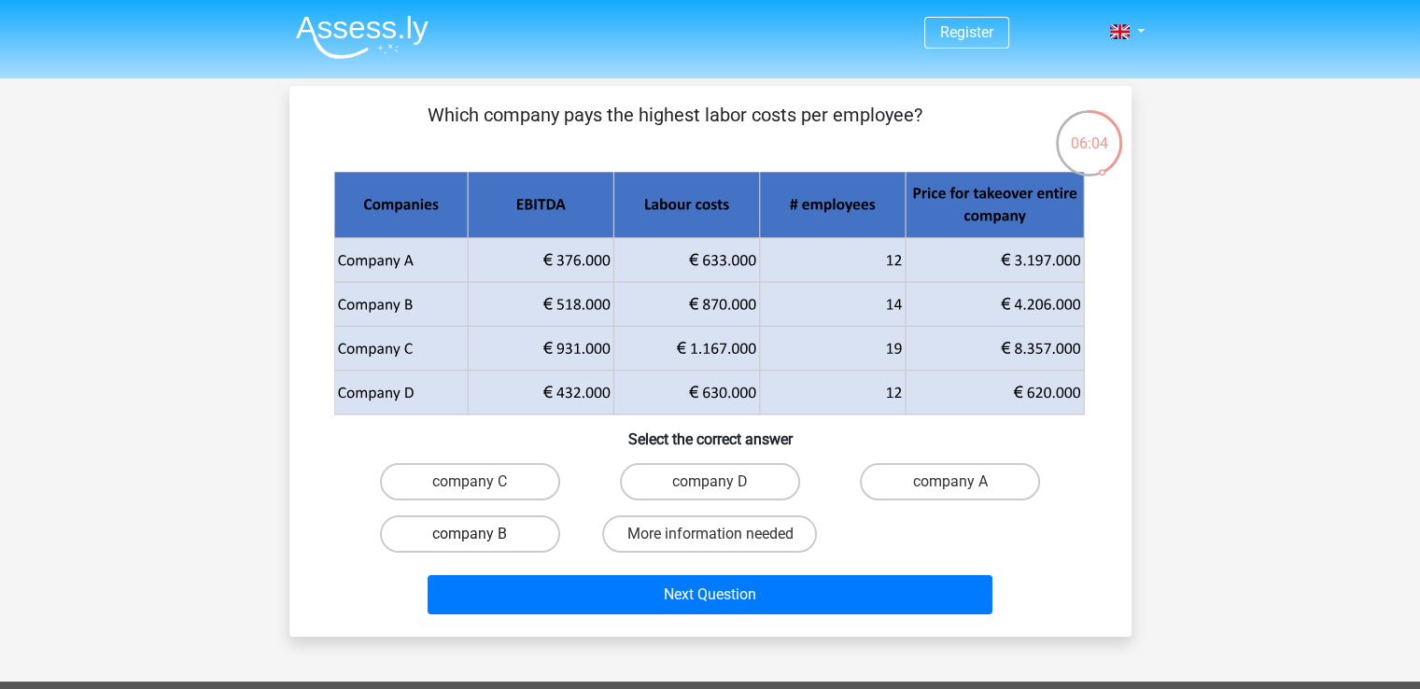
click at [541, 532] on label "company B" at bounding box center [470, 533] width 180 height 37
click at [482, 534] on input "company B" at bounding box center [476, 540] width 12 height 12
radio input "true"
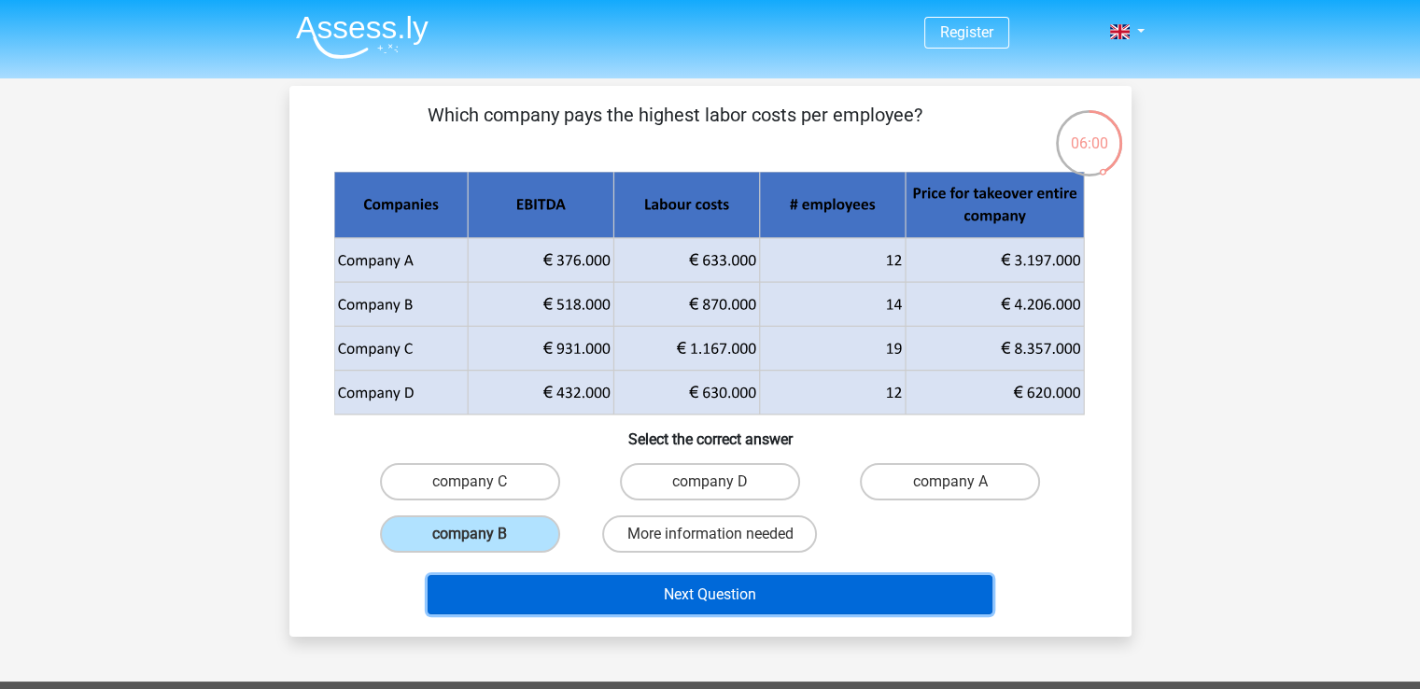
click at [641, 587] on button "Next Question" at bounding box center [710, 594] width 565 height 39
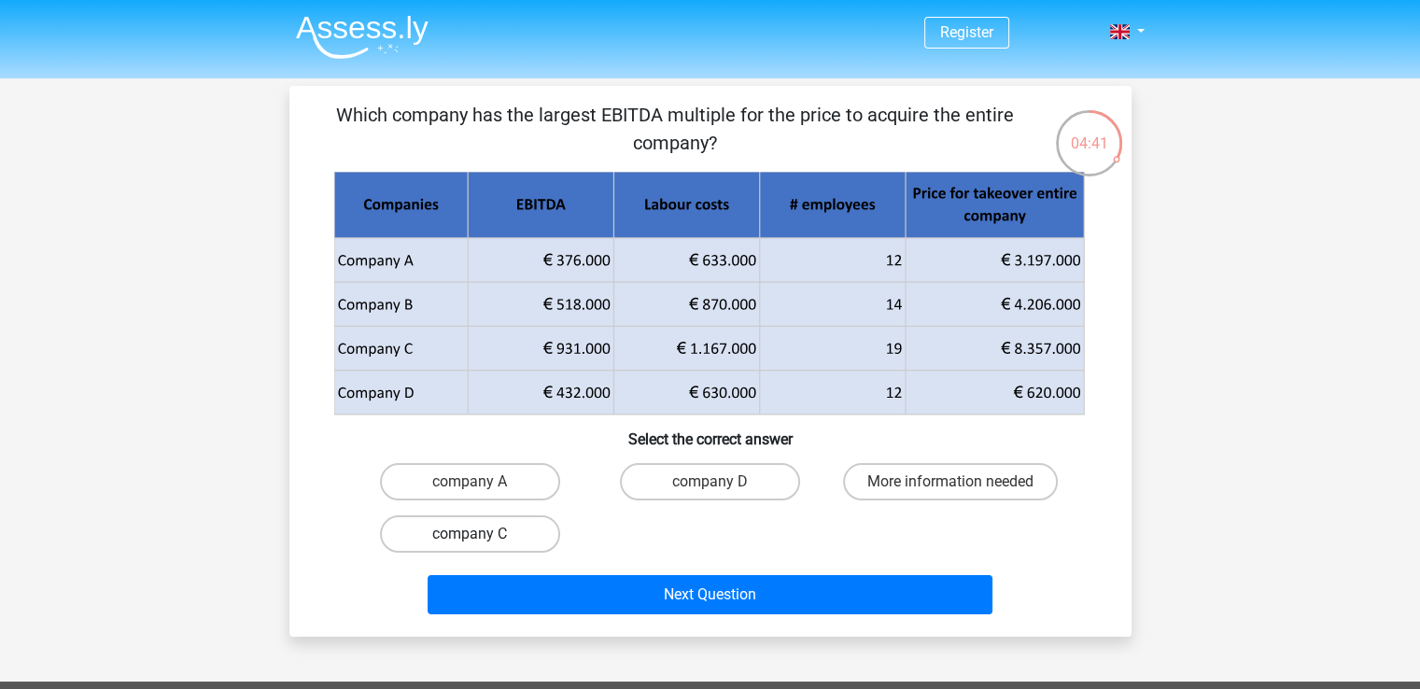
click at [519, 539] on label "company C" at bounding box center [470, 533] width 180 height 37
click at [482, 539] on input "company C" at bounding box center [476, 540] width 12 height 12
radio input "true"
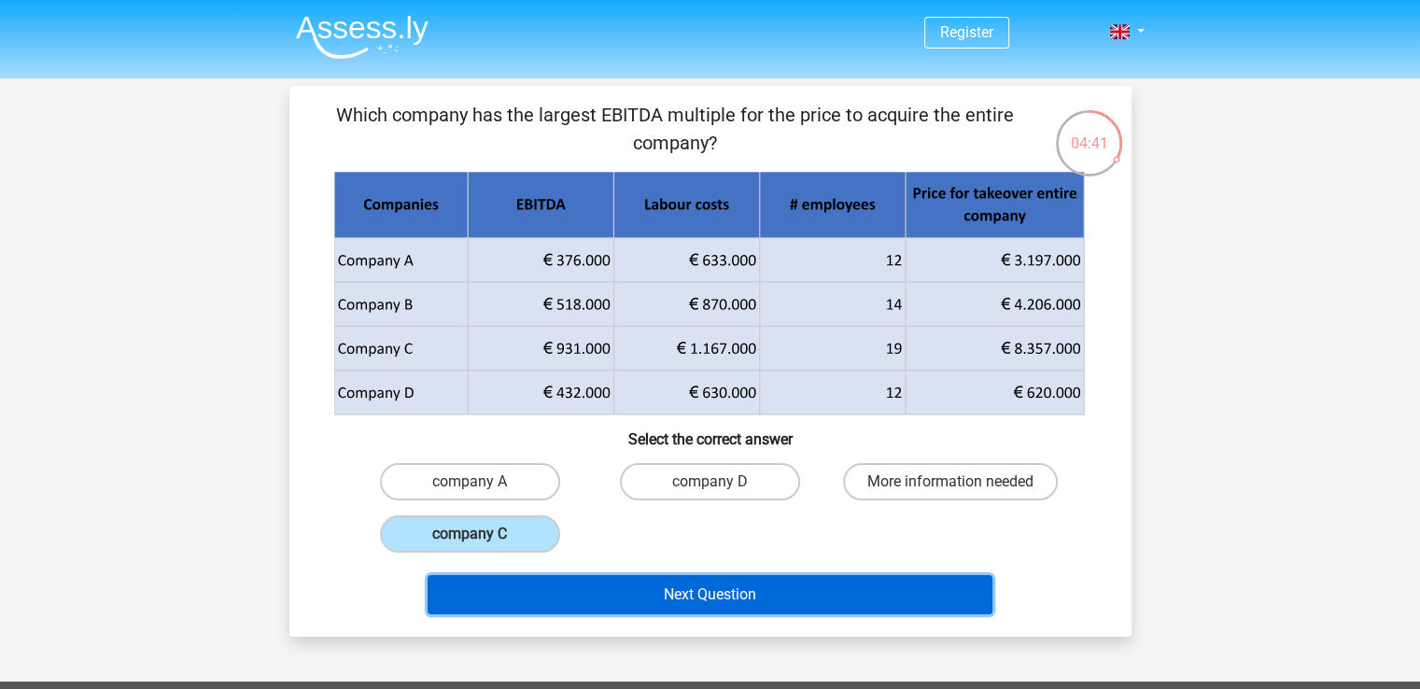
click at [565, 587] on button "Next Question" at bounding box center [710, 594] width 565 height 39
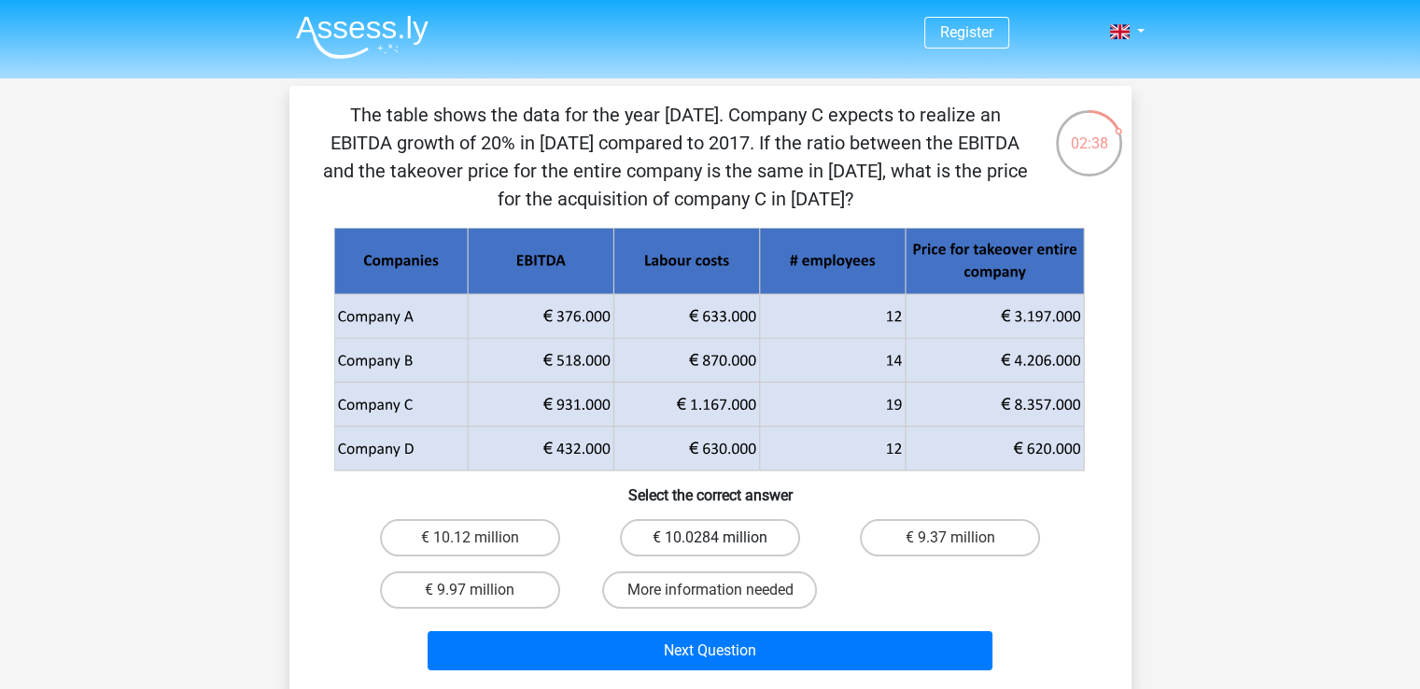
click at [691, 538] on label "€ 10.0284 million" at bounding box center [710, 537] width 180 height 37
click at [710, 538] on input "€ 10.0284 million" at bounding box center [716, 544] width 12 height 12
radio input "true"
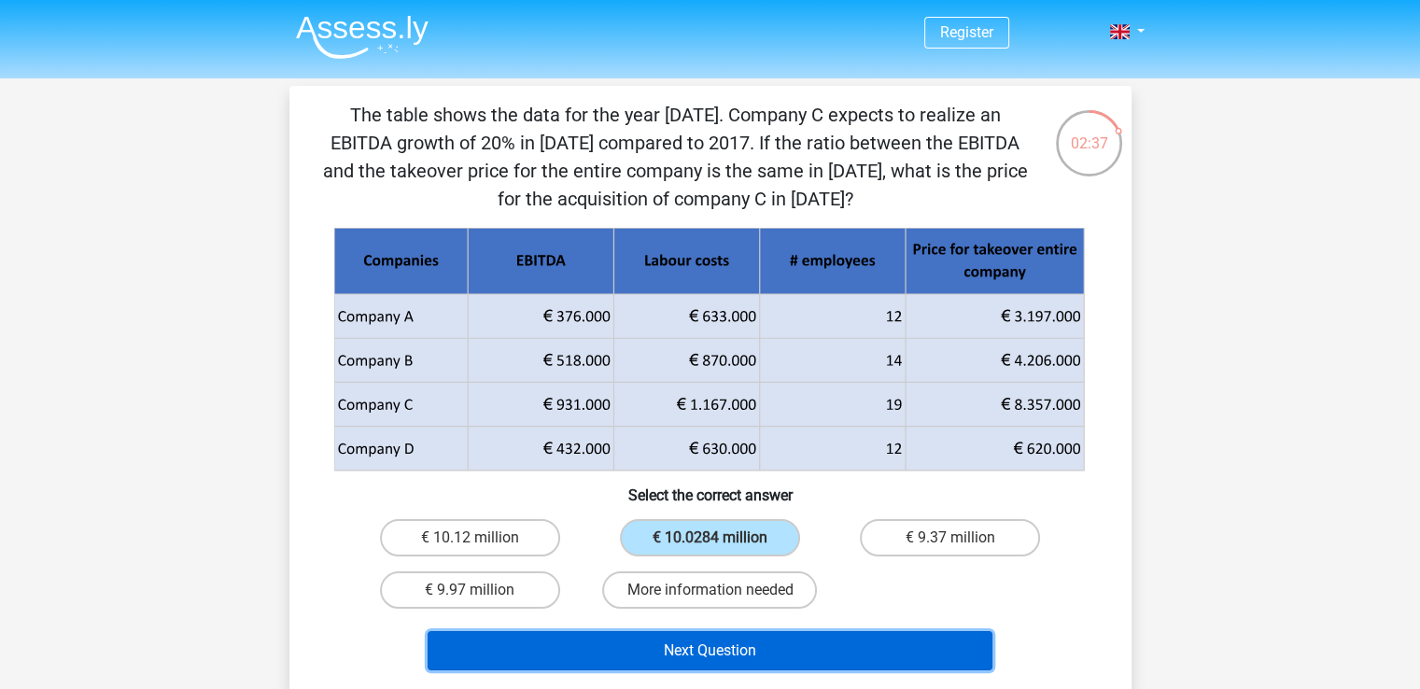
click at [731, 647] on button "Next Question" at bounding box center [710, 650] width 565 height 39
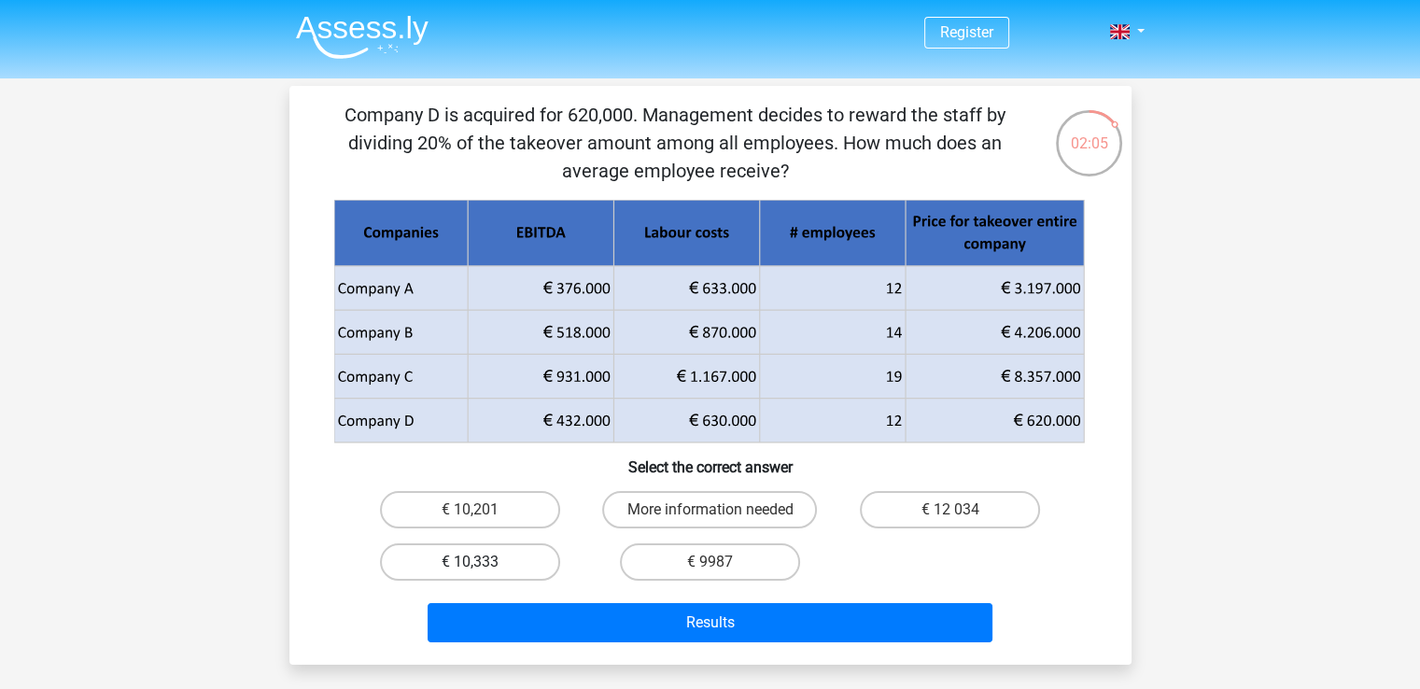
click at [508, 553] on label "€ 10,333" at bounding box center [470, 561] width 180 height 37
click at [482, 562] on input "€ 10,333" at bounding box center [476, 568] width 12 height 12
radio input "true"
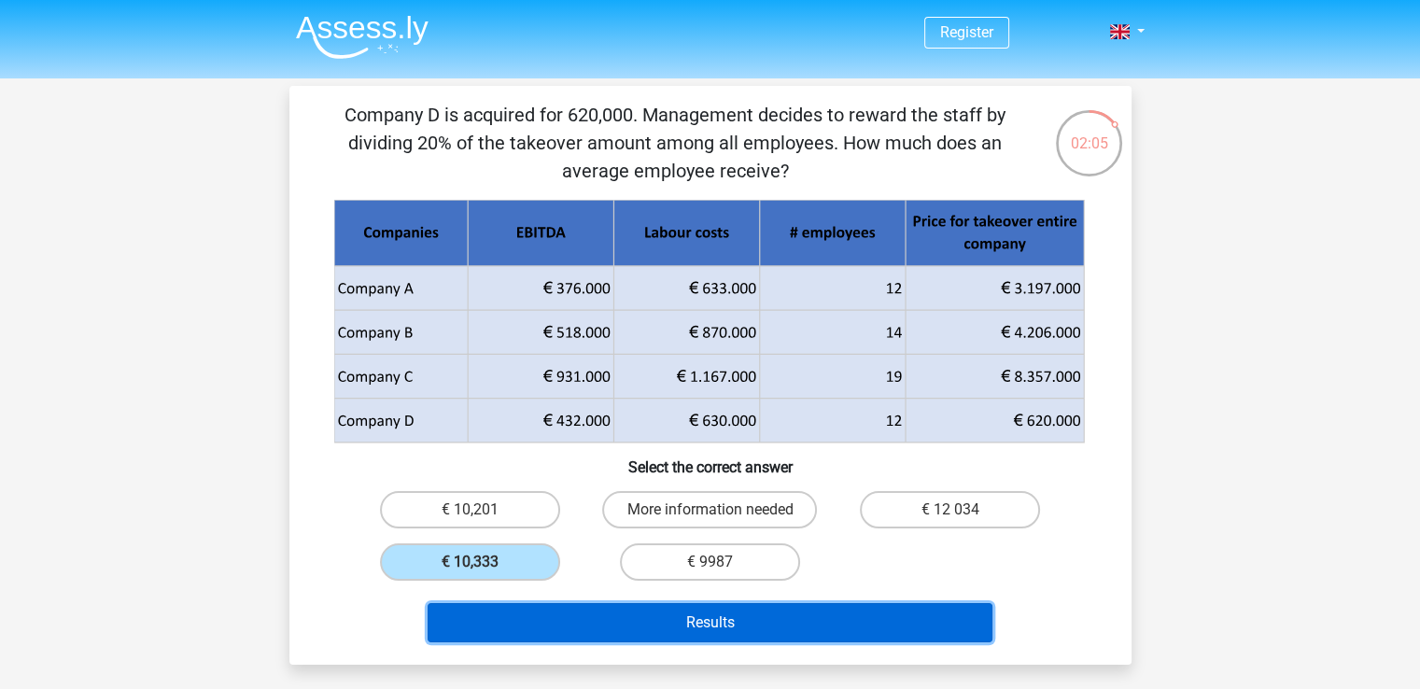
click at [638, 630] on button "Results" at bounding box center [710, 622] width 565 height 39
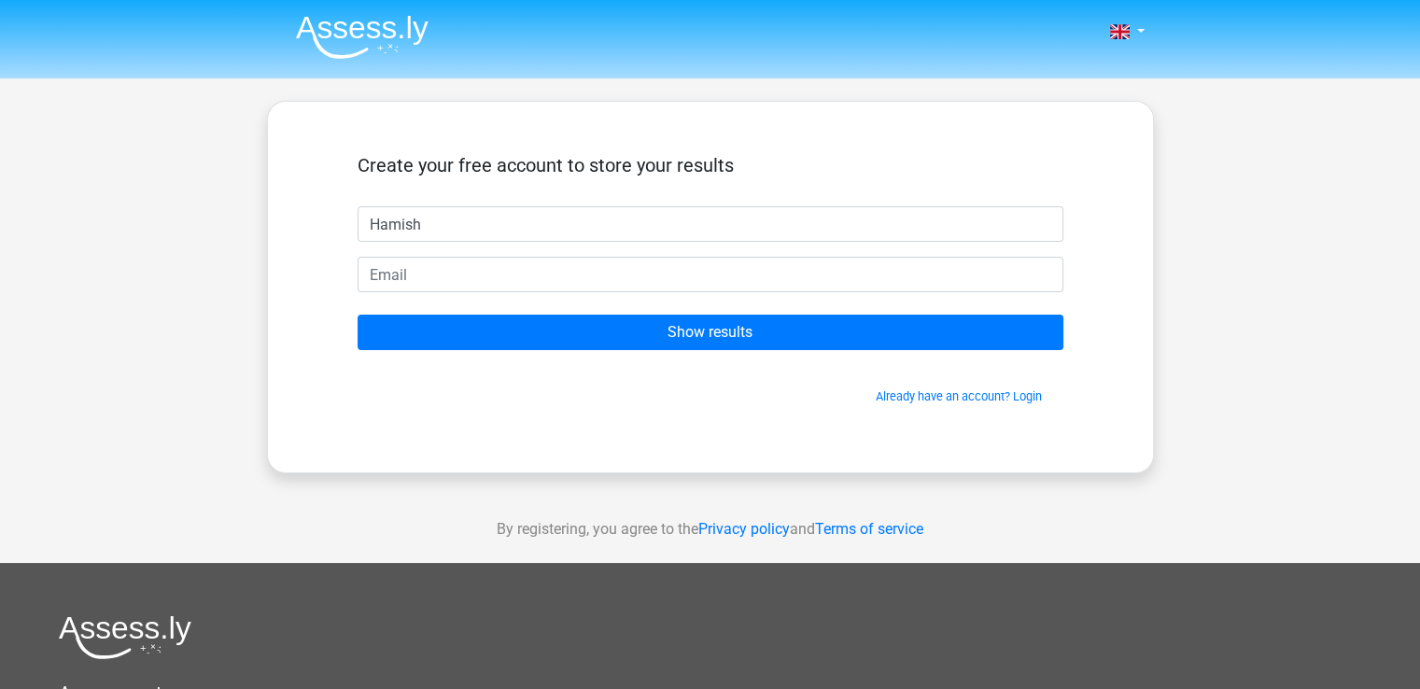
type input "Hamish"
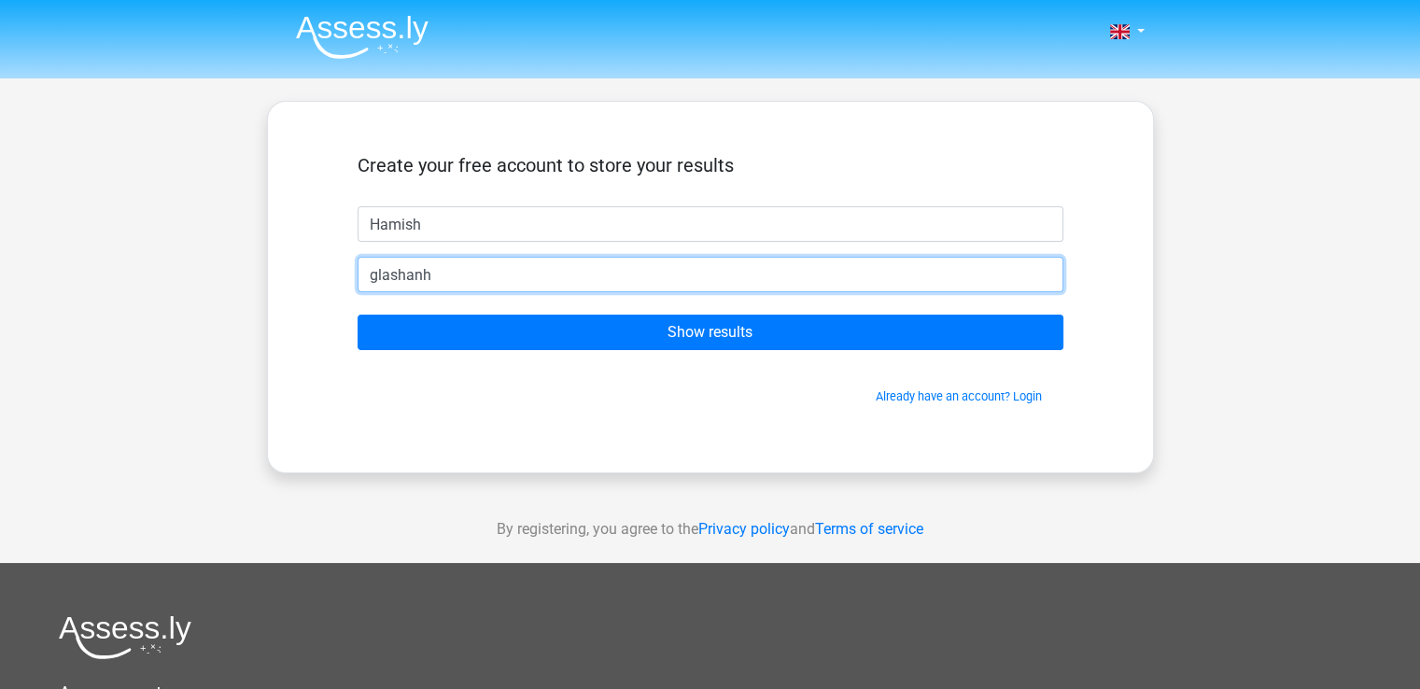
type input "[EMAIL_ADDRESS][DOMAIN_NAME]"
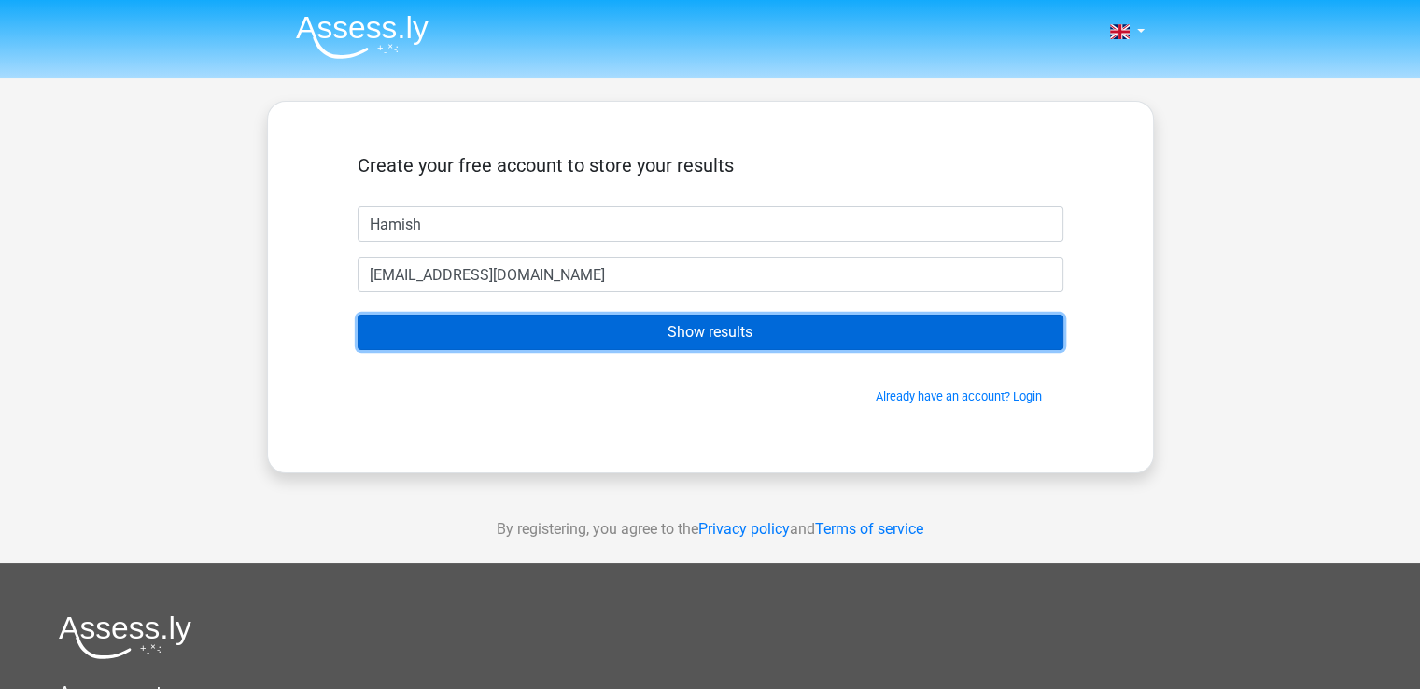
click at [572, 330] on input "Show results" at bounding box center [711, 332] width 706 height 35
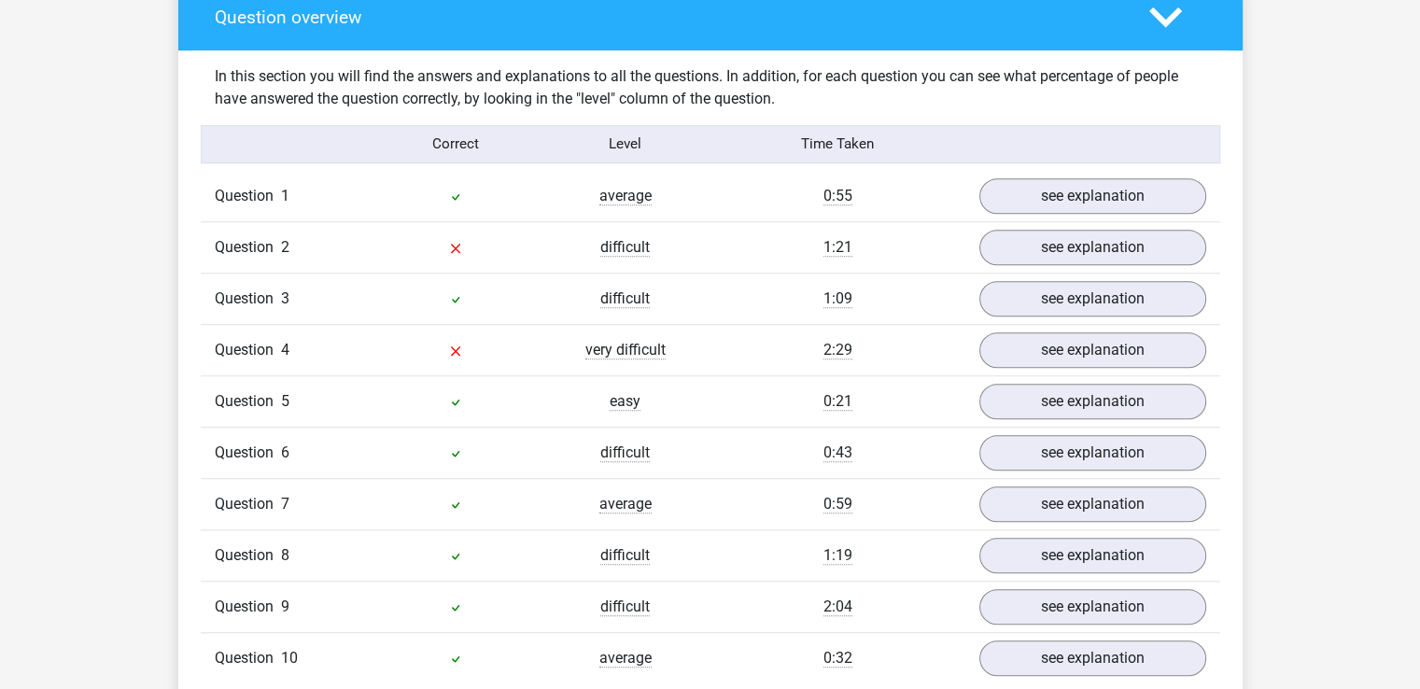
scroll to position [1494, 0]
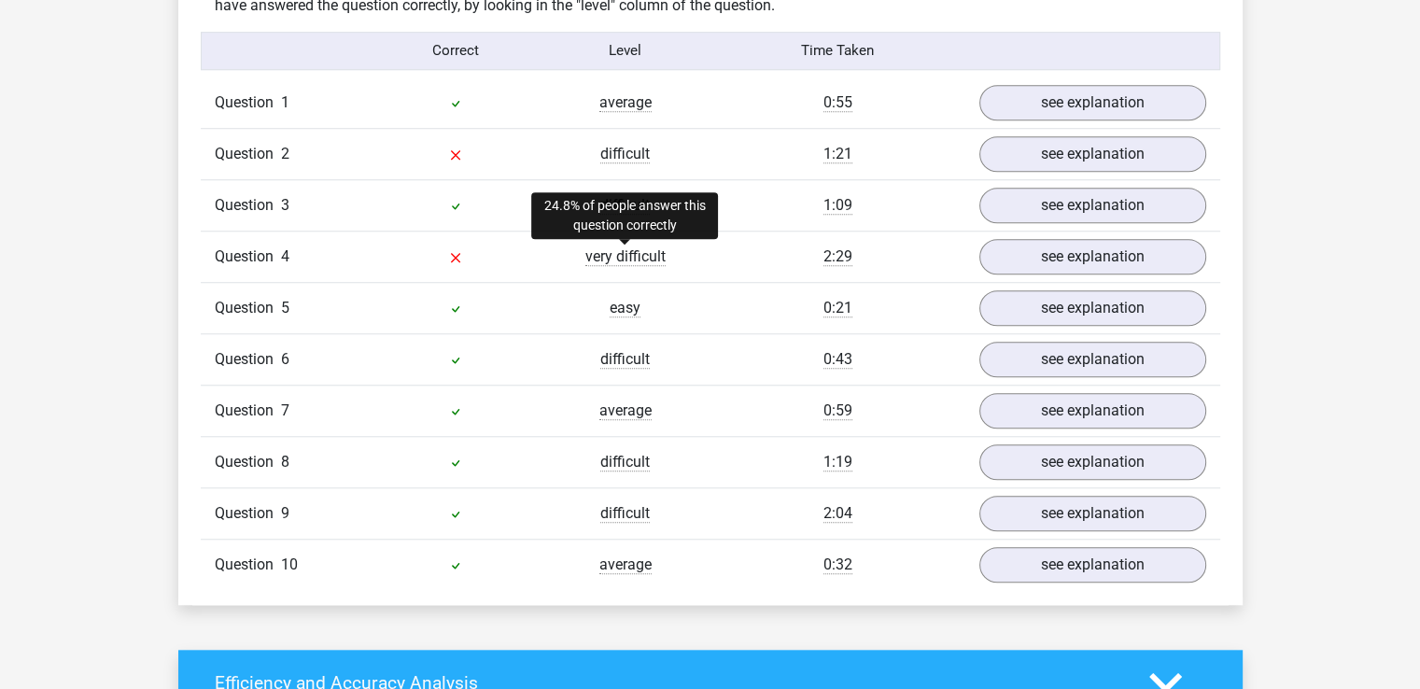
click at [616, 253] on span "very difficult" at bounding box center [625, 256] width 80 height 19
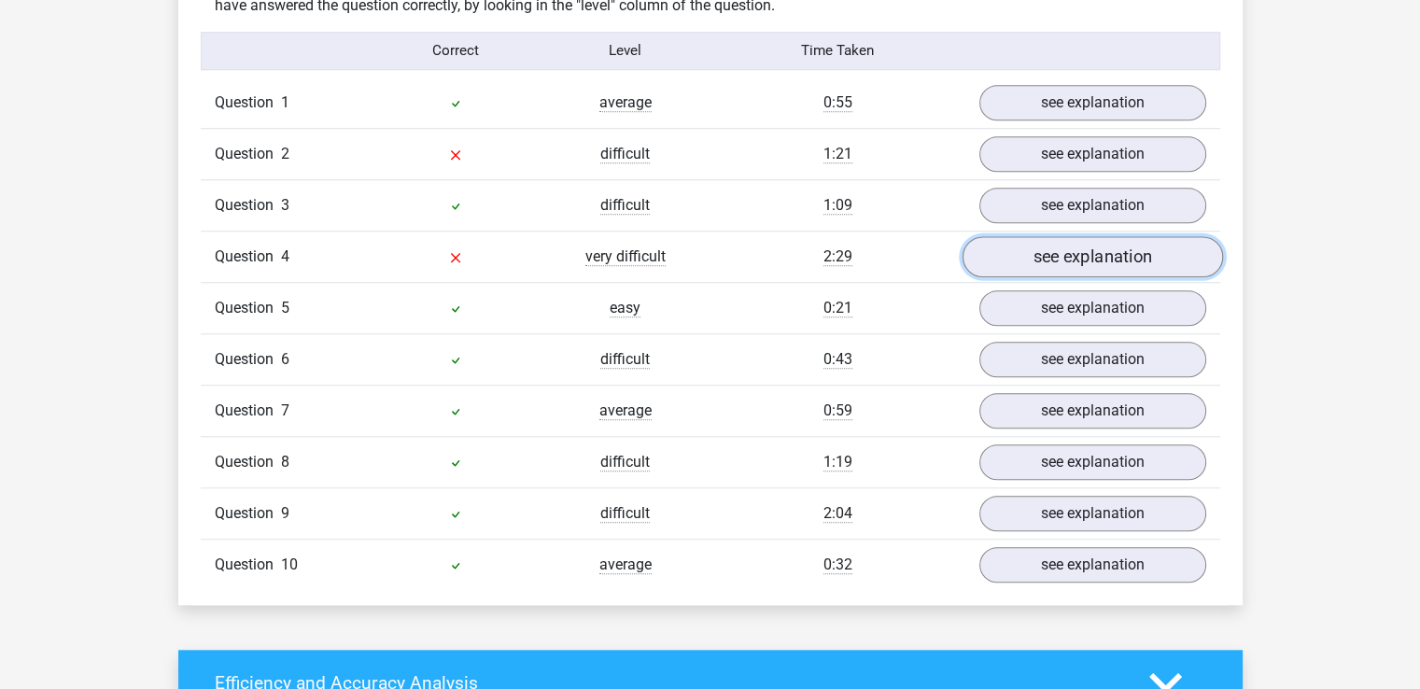
click at [1046, 257] on link "see explanation" at bounding box center [1092, 256] width 261 height 41
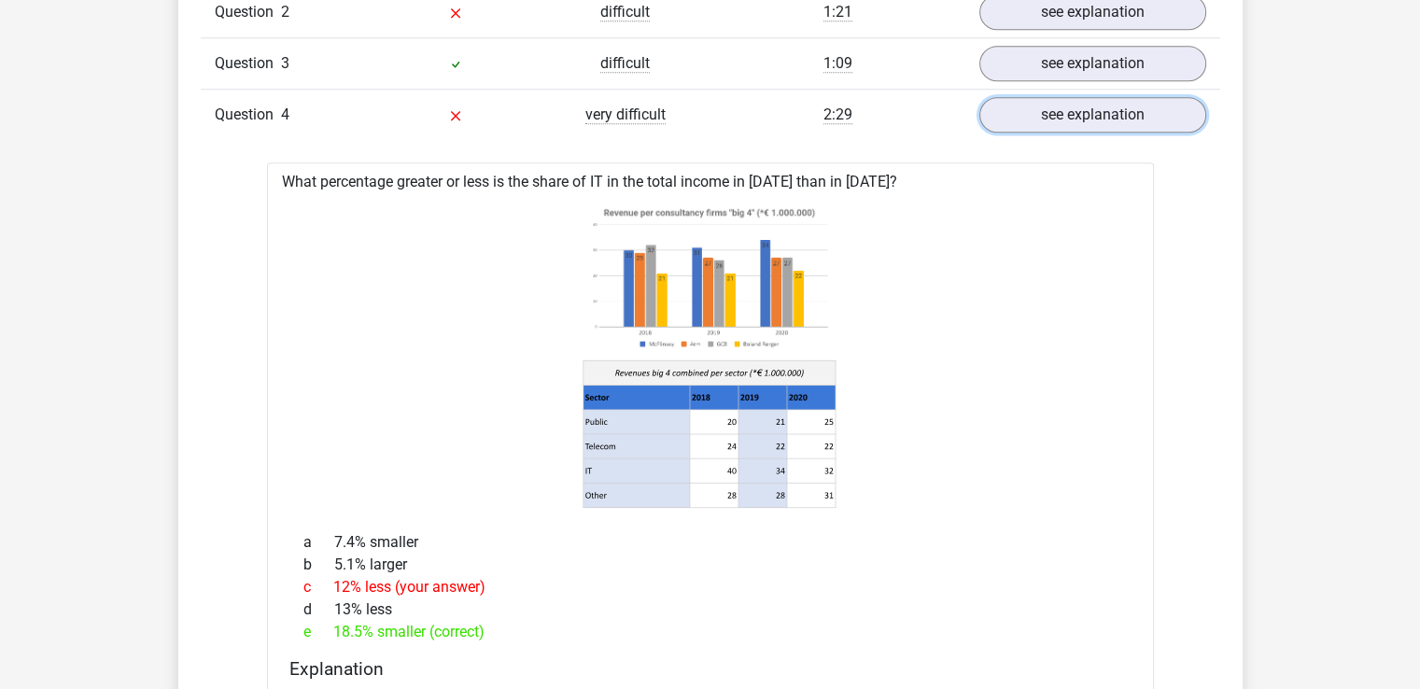
scroll to position [1681, 0]
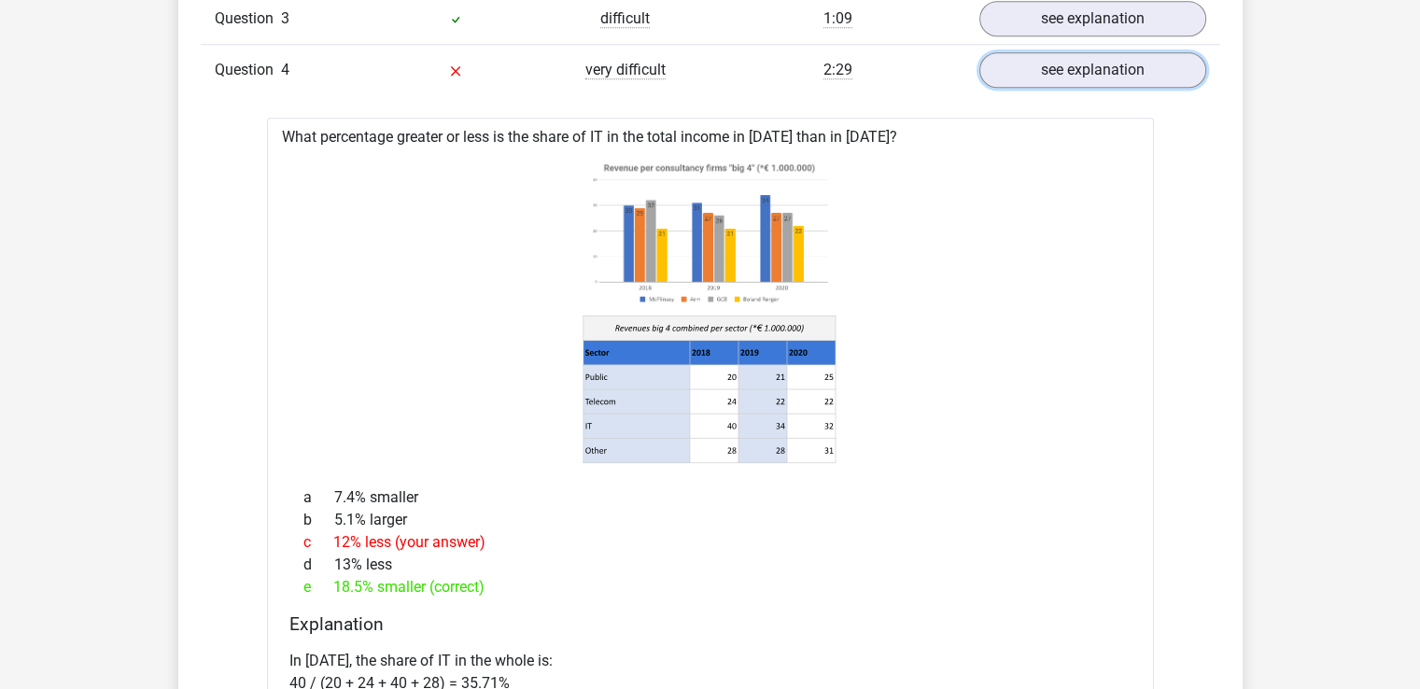
click at [980, 52] on link "see explanation" at bounding box center [1093, 69] width 227 height 35
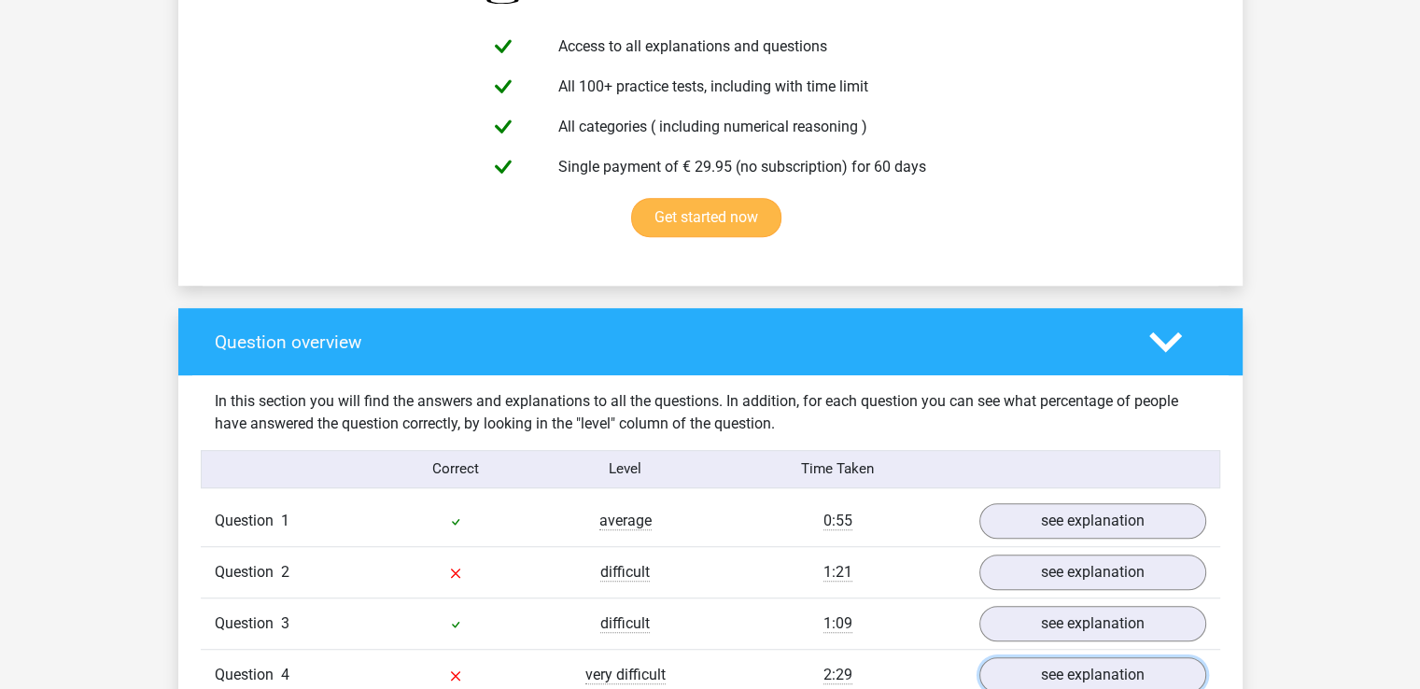
scroll to position [1307, 0]
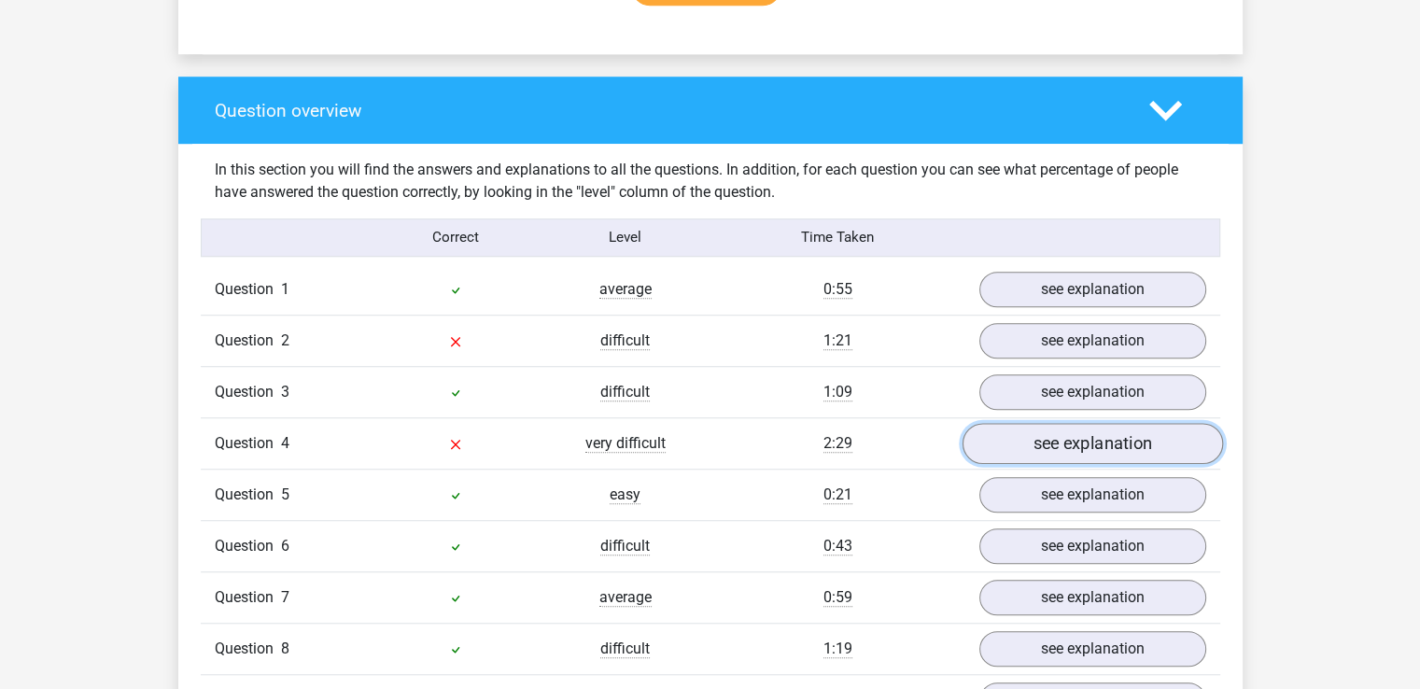
click at [1038, 449] on link "see explanation" at bounding box center [1092, 443] width 261 height 41
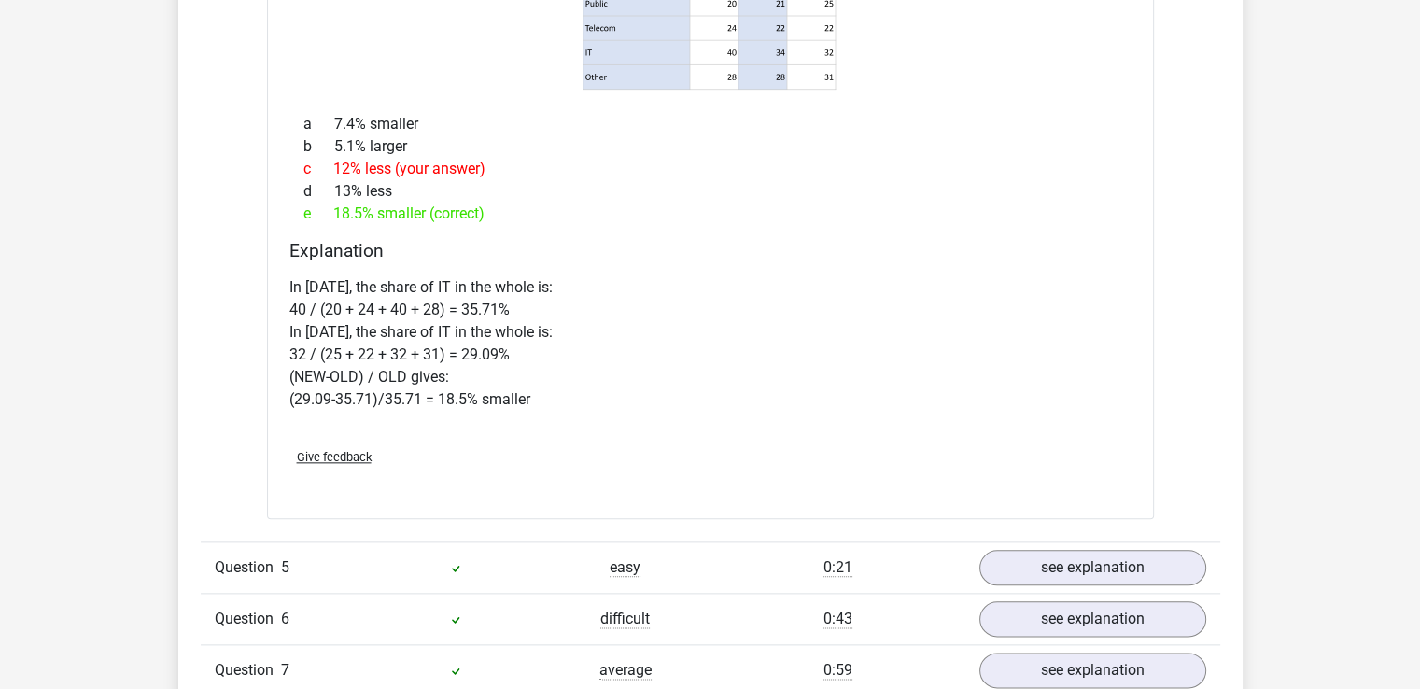
scroll to position [1401, 0]
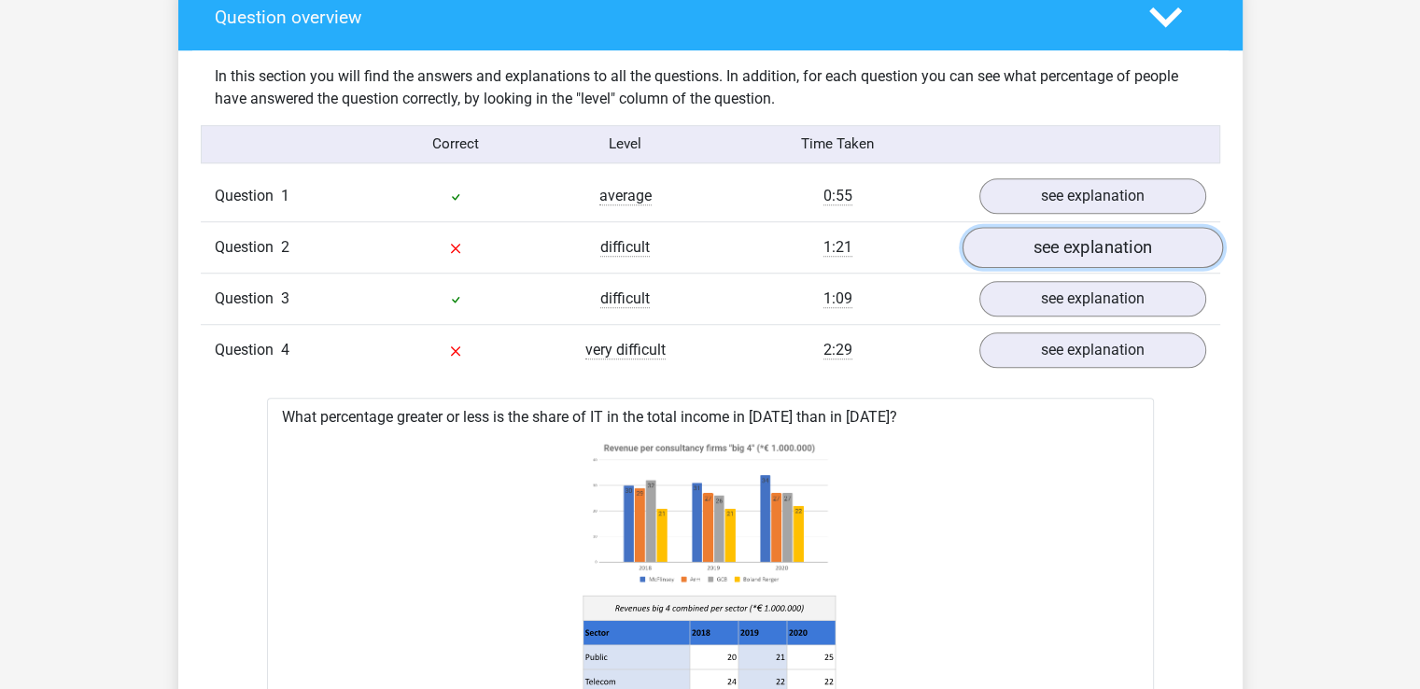
click at [1043, 247] on link "see explanation" at bounding box center [1092, 247] width 261 height 41
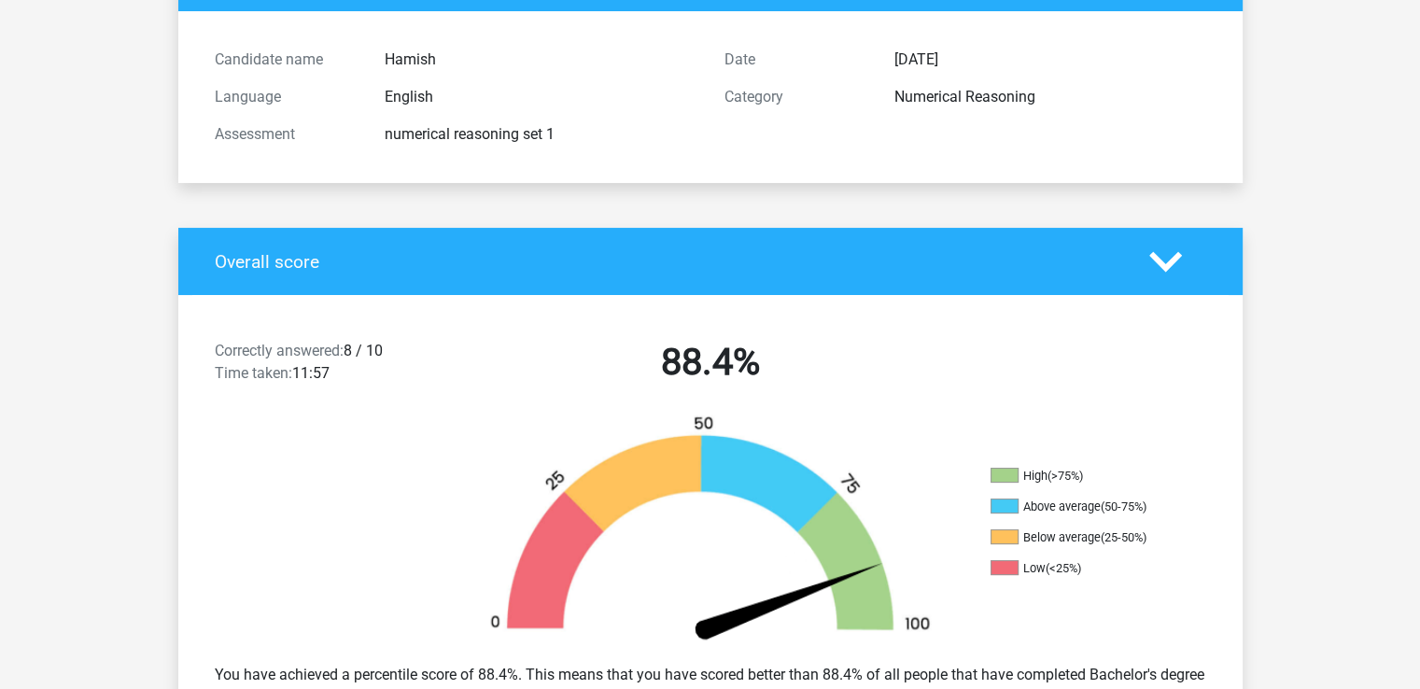
scroll to position [374, 0]
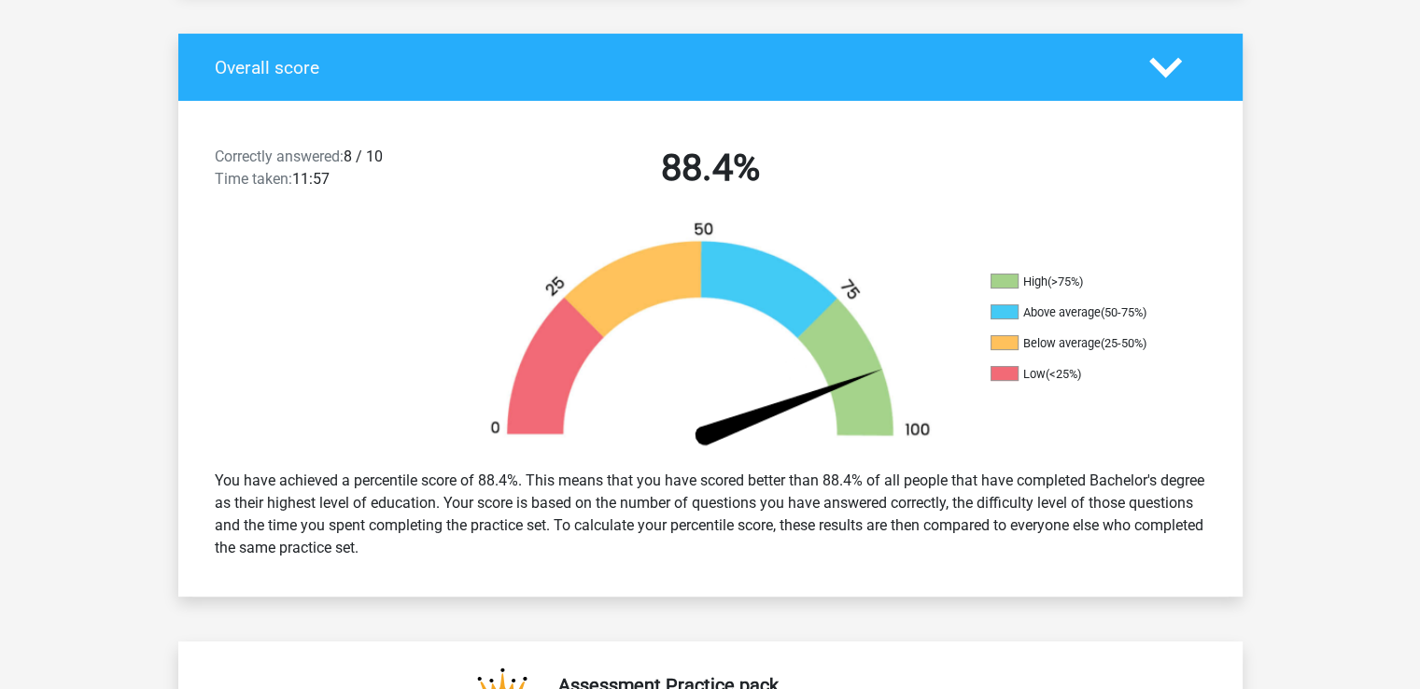
click at [1172, 60] on icon at bounding box center [1165, 67] width 33 height 33
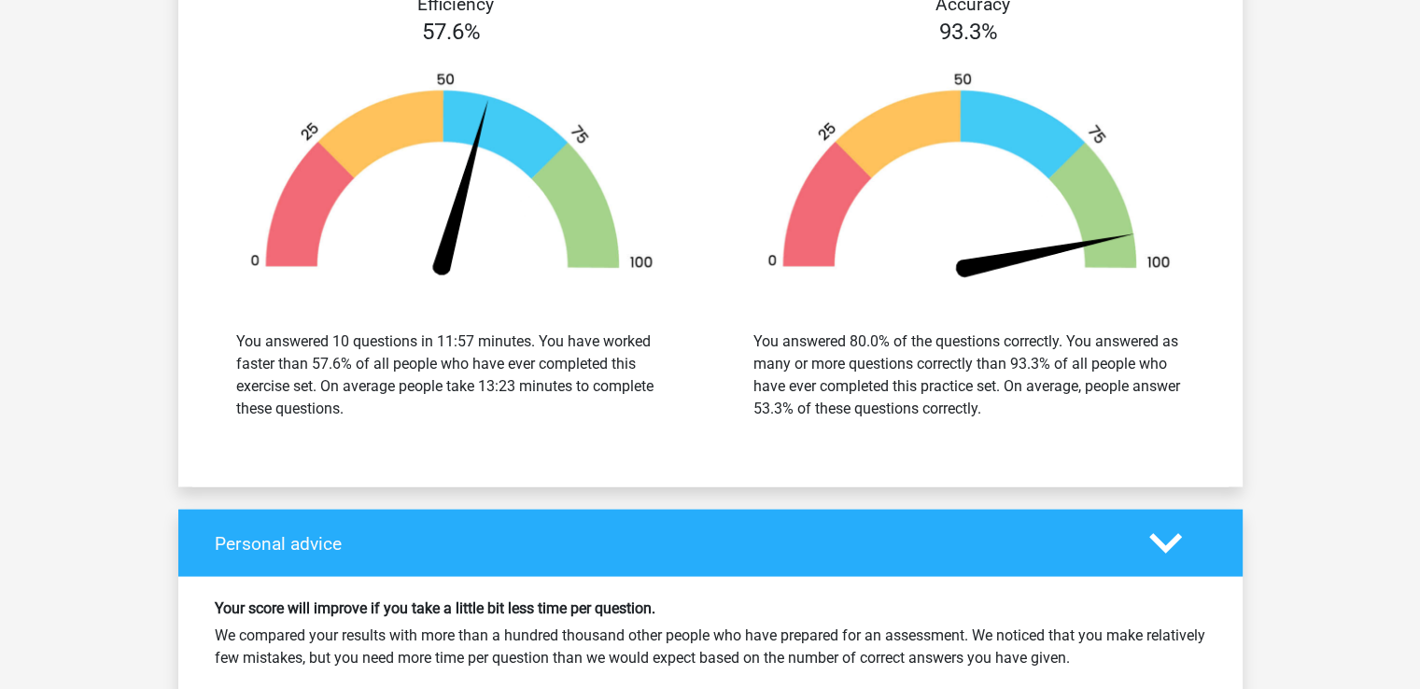
scroll to position [3548, 0]
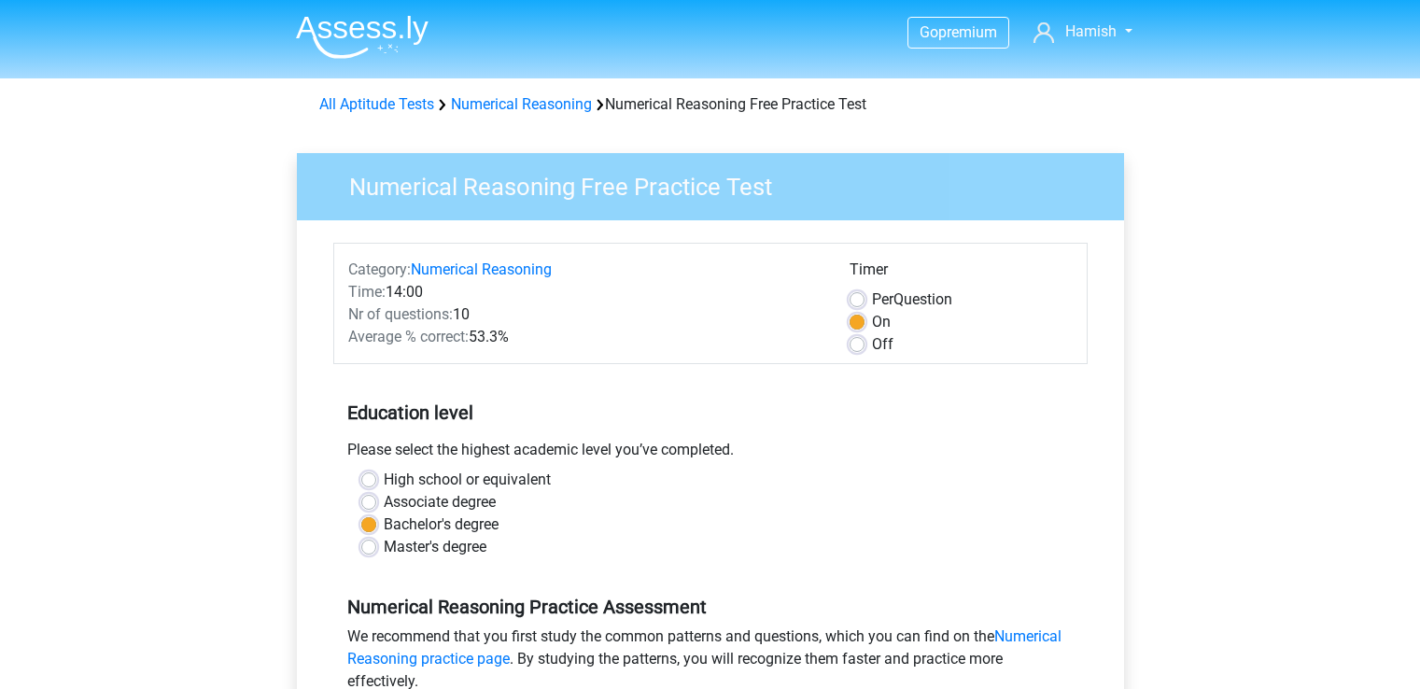
scroll to position [467, 0]
